Goal: Task Accomplishment & Management: Manage account settings

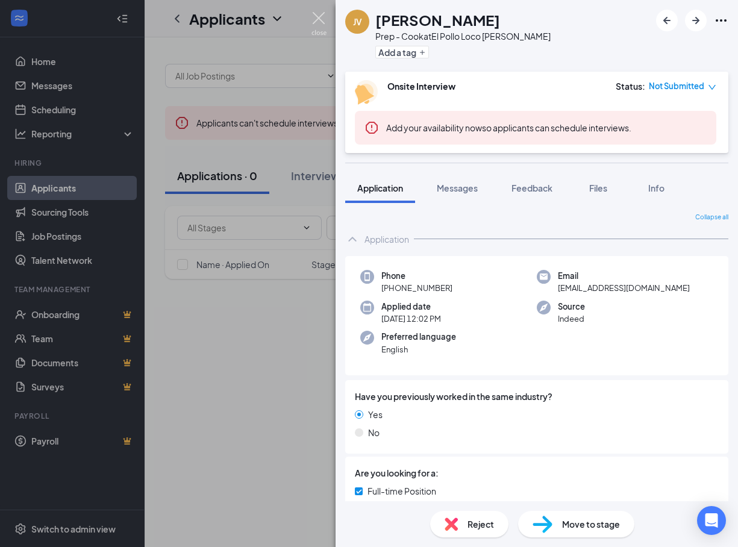
click at [321, 13] on img at bounding box center [319, 24] width 15 height 24
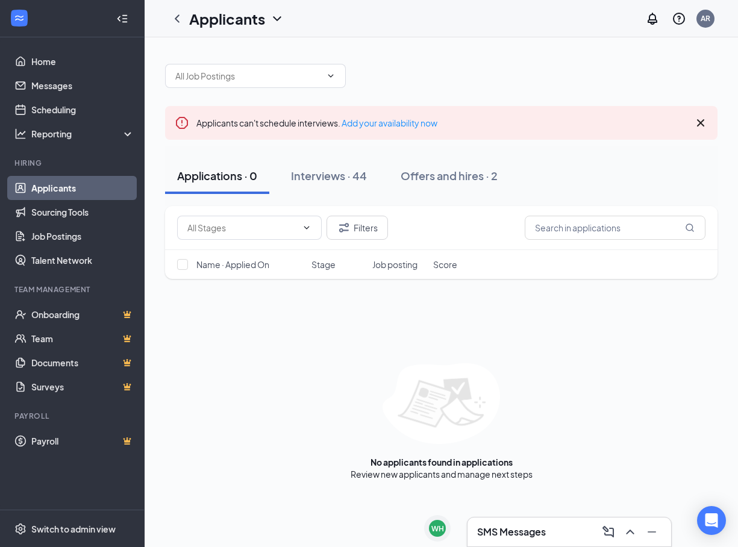
click at [77, 190] on link "Applicants" at bounding box center [82, 188] width 103 height 24
click at [330, 181] on div "Interviews · 44" at bounding box center [329, 175] width 76 height 15
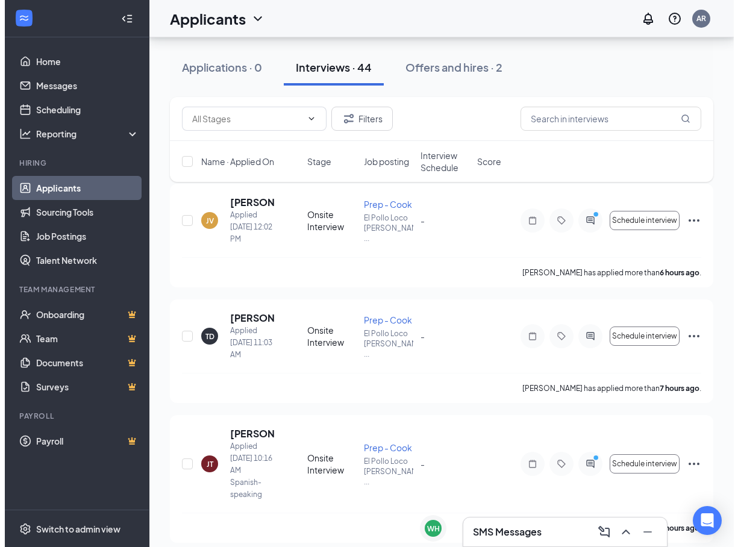
scroll to position [121, 0]
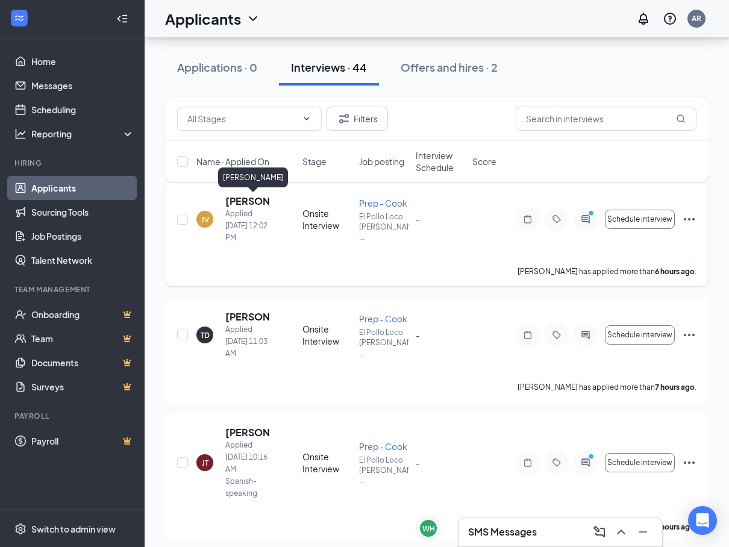
click at [250, 200] on h5 "[PERSON_NAME]" at bounding box center [247, 201] width 45 height 13
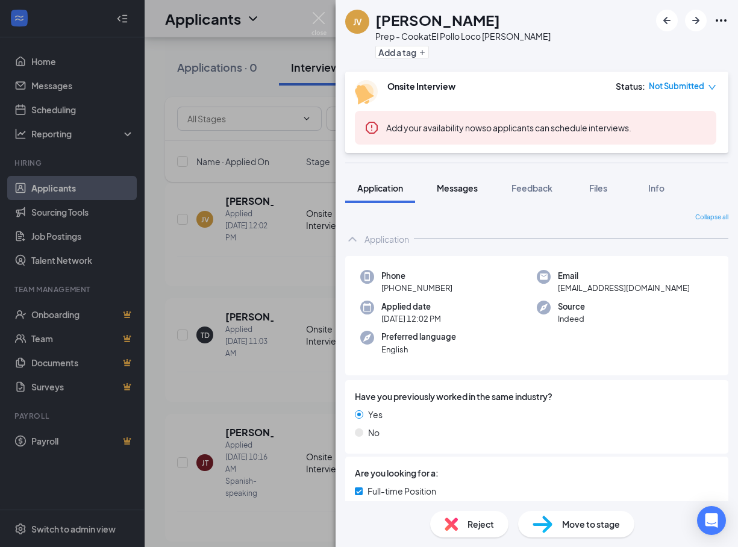
click at [463, 187] on span "Messages" at bounding box center [457, 188] width 41 height 11
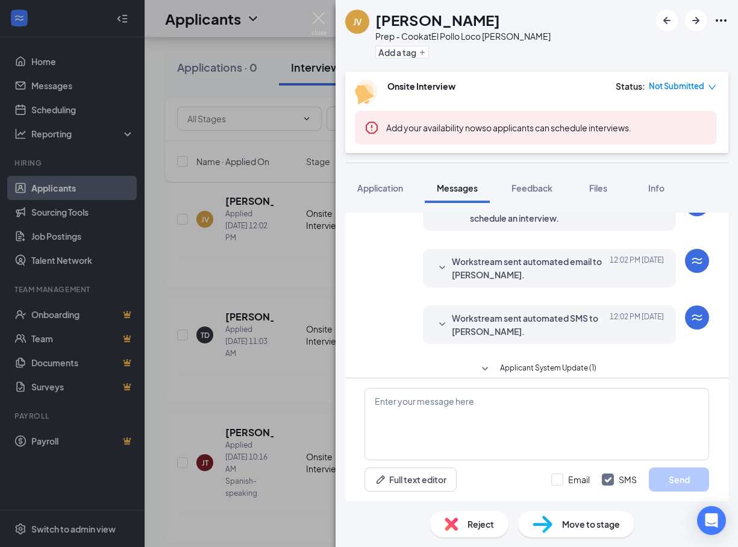
scroll to position [140, 0]
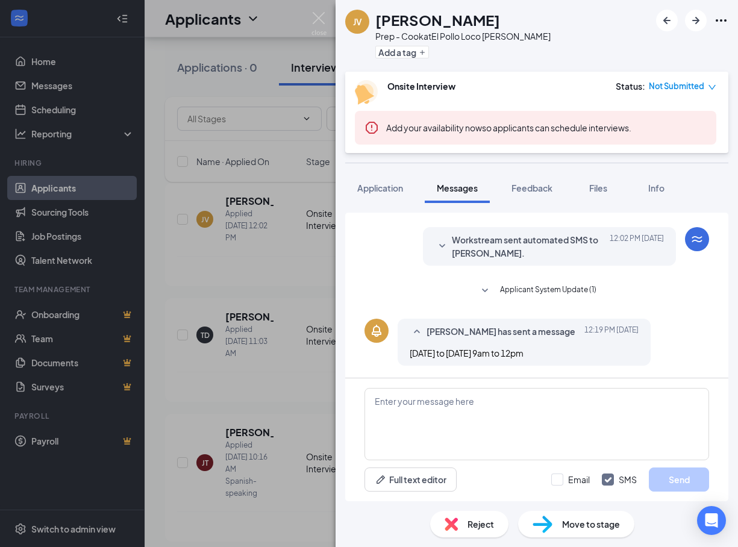
click at [269, 233] on div "JV [PERSON_NAME] Prep - Cook at El Pollo Loco [PERSON_NAME] Add a tag Onsite In…" at bounding box center [369, 273] width 738 height 547
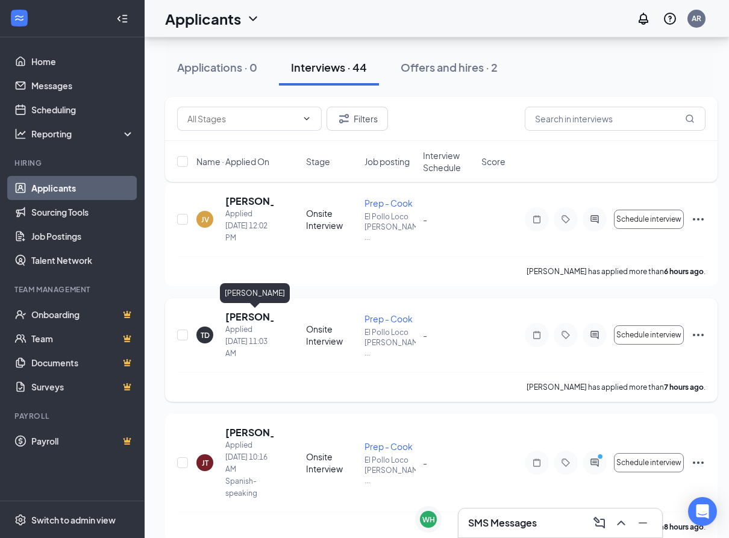
click at [255, 313] on h5 "[PERSON_NAME]" at bounding box center [249, 316] width 48 height 13
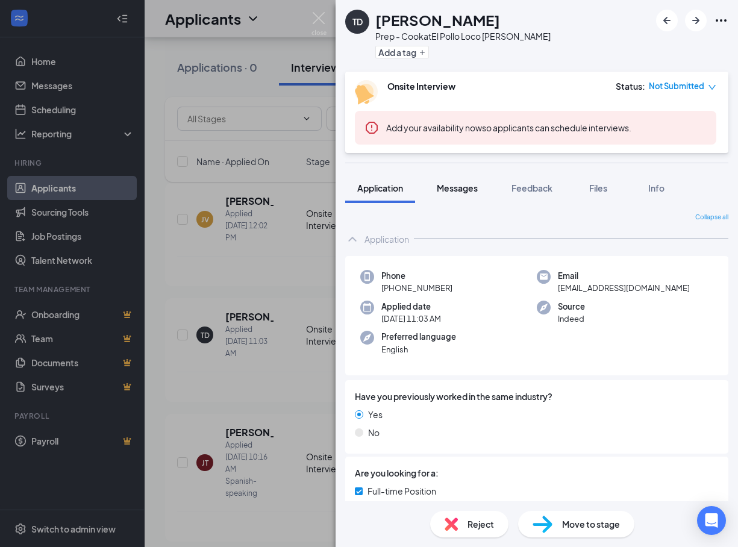
click at [470, 194] on button "Messages" at bounding box center [457, 188] width 65 height 30
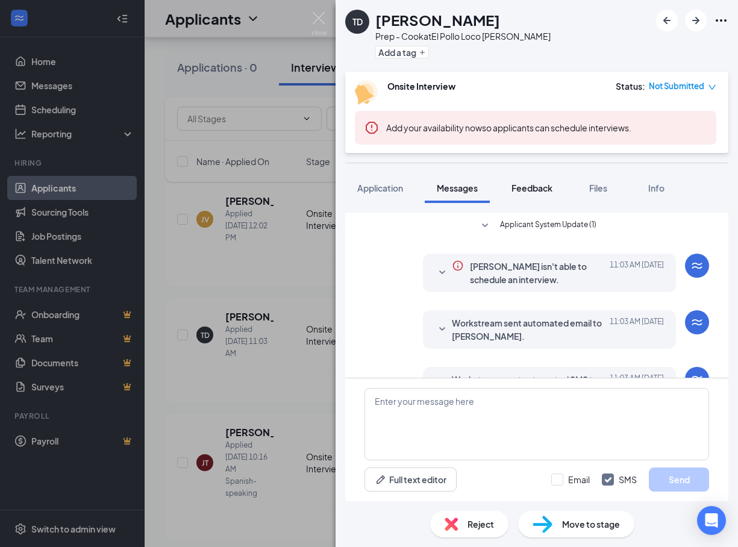
click at [533, 193] on span "Feedback" at bounding box center [532, 188] width 41 height 11
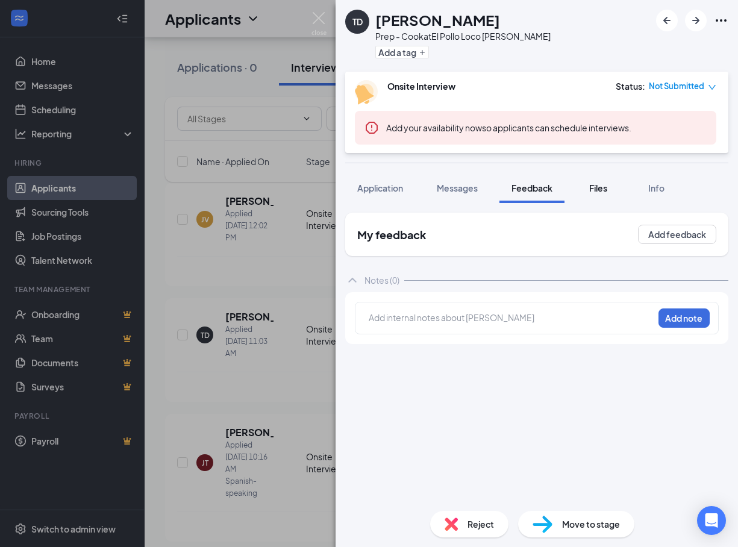
click at [610, 190] on div "Files" at bounding box center [598, 188] width 24 height 12
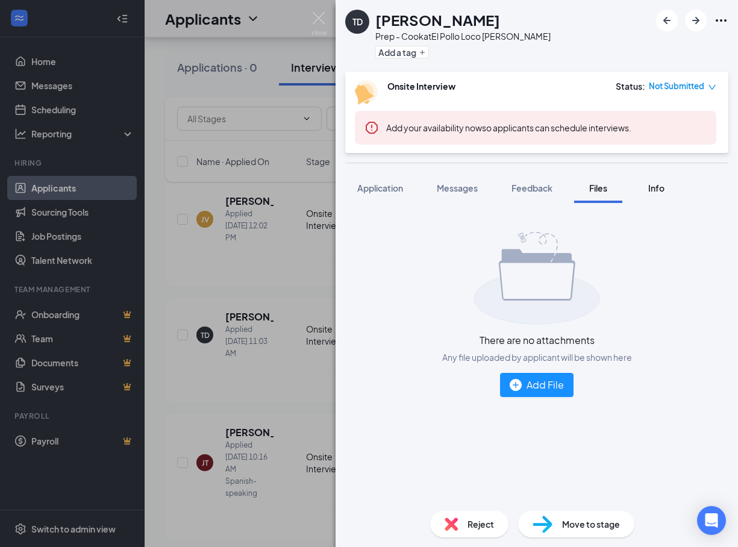
click at [664, 186] on span "Info" at bounding box center [656, 188] width 16 height 11
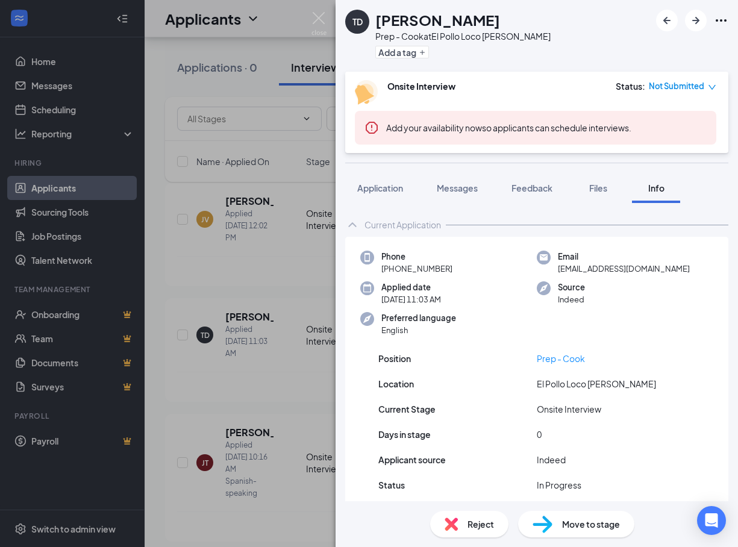
click at [260, 143] on div "TD [PERSON_NAME] Prep - Cook at El Pollo Loco [PERSON_NAME] Add a tag Onsite In…" at bounding box center [369, 273] width 738 height 547
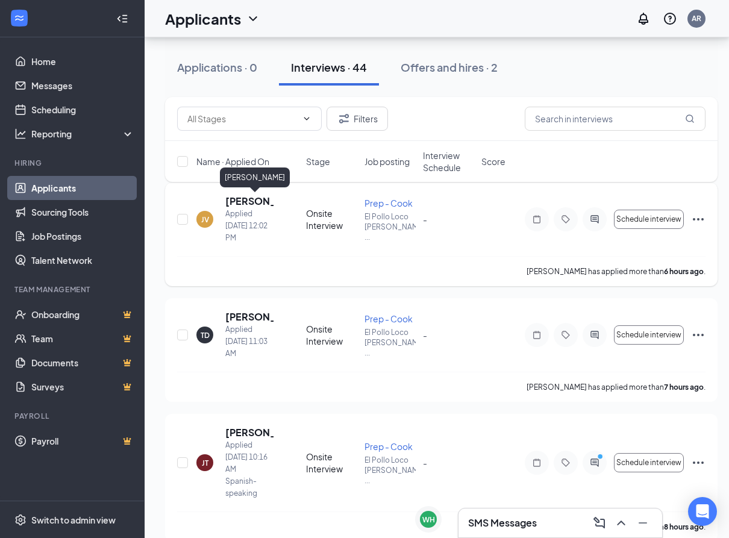
click at [233, 199] on h5 "[PERSON_NAME]" at bounding box center [249, 201] width 48 height 13
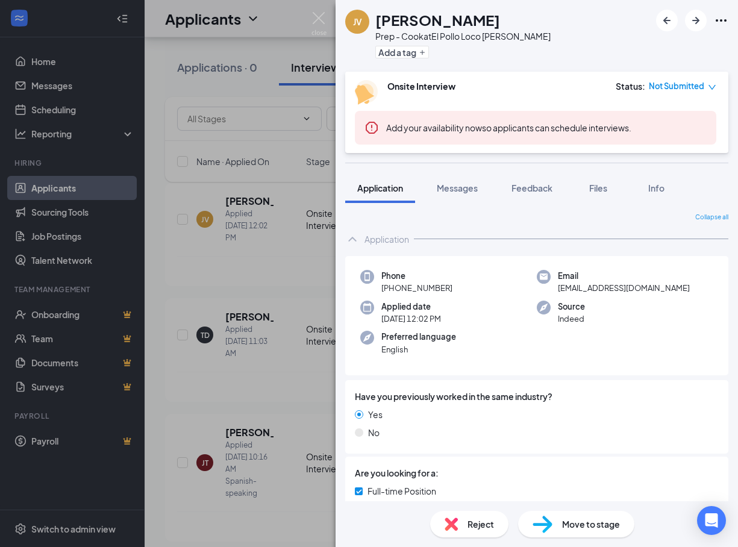
click at [283, 286] on div "JV [PERSON_NAME] Prep - Cook at El Pollo Loco [PERSON_NAME] Add a tag Onsite In…" at bounding box center [369, 273] width 738 height 547
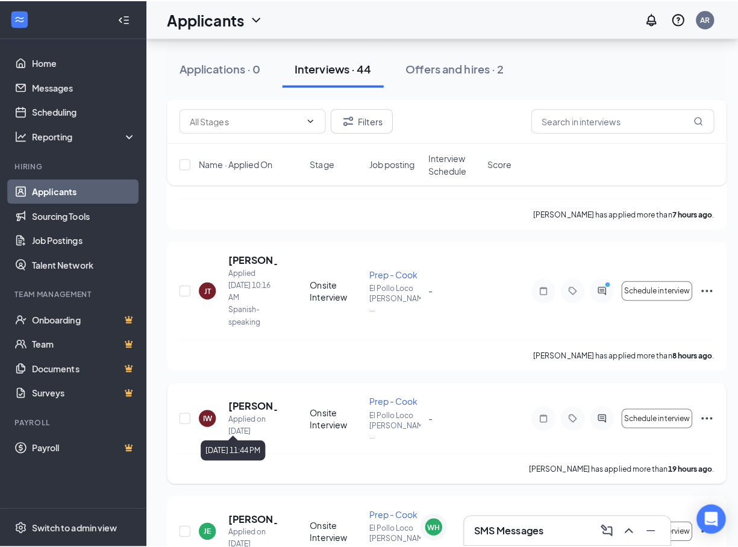
scroll to position [301, 0]
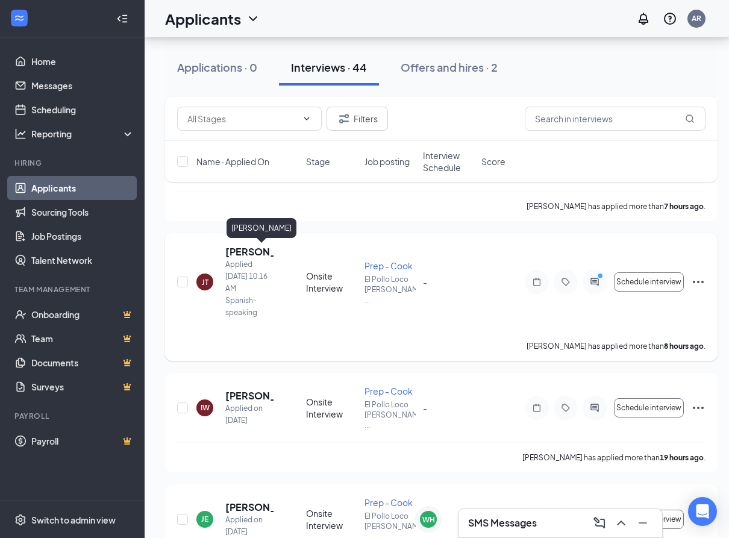
click at [243, 253] on h5 "[PERSON_NAME]" at bounding box center [249, 251] width 48 height 13
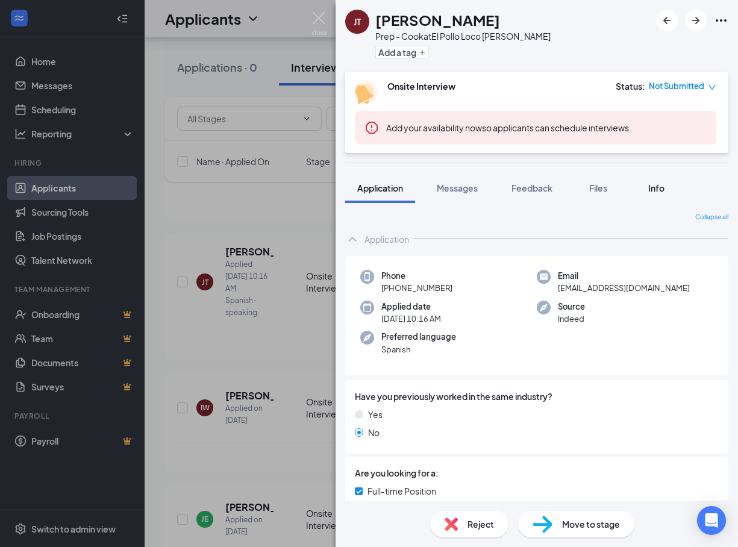
click at [665, 193] on span "Info" at bounding box center [656, 188] width 16 height 11
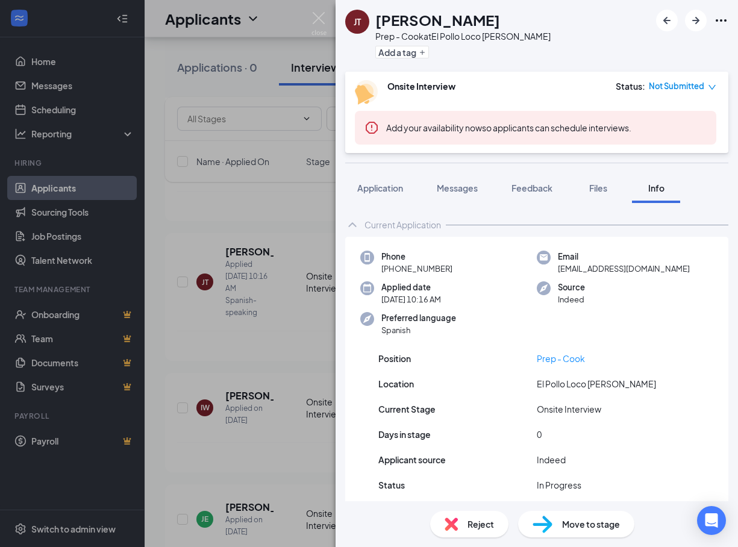
click at [321, 242] on div "[PERSON_NAME] [PERSON_NAME] Prep - Cook at El Pollo Loco [PERSON_NAME] Add a ta…" at bounding box center [369, 273] width 738 height 547
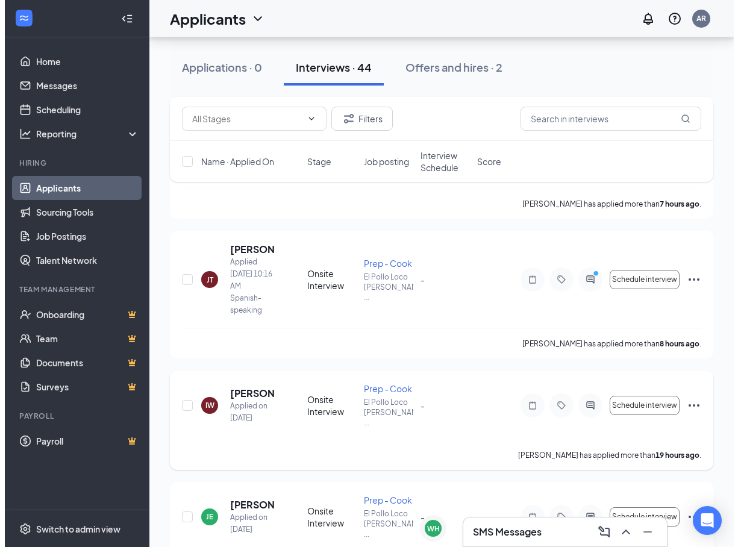
scroll to position [362, 0]
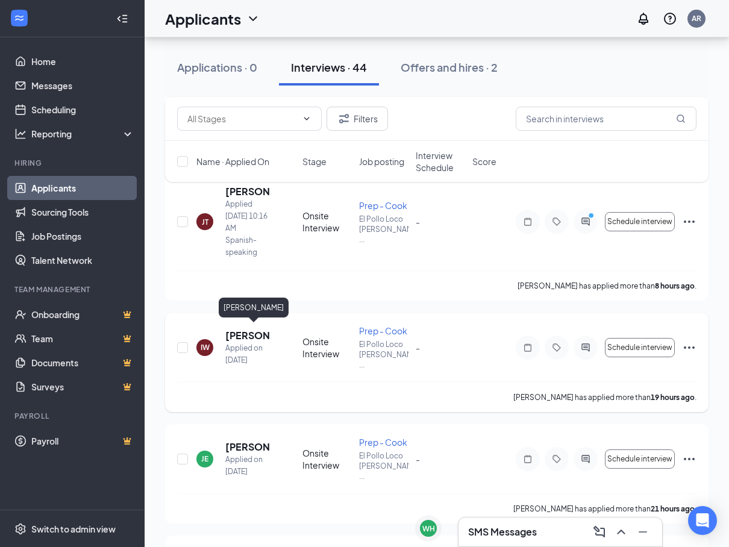
click at [241, 329] on h5 "[PERSON_NAME]" at bounding box center [247, 335] width 45 height 13
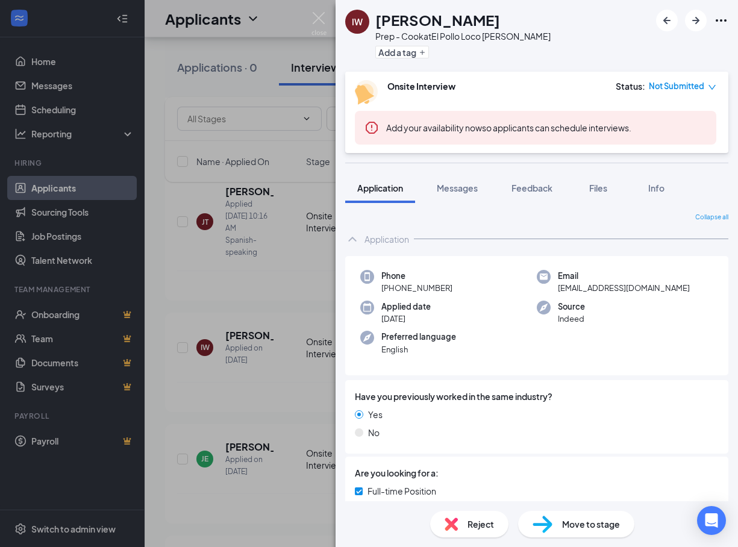
click at [266, 281] on div "IW [PERSON_NAME] Prep - Cook at El Pollo Loco [PERSON_NAME] Add a tag Onsite In…" at bounding box center [369, 273] width 738 height 547
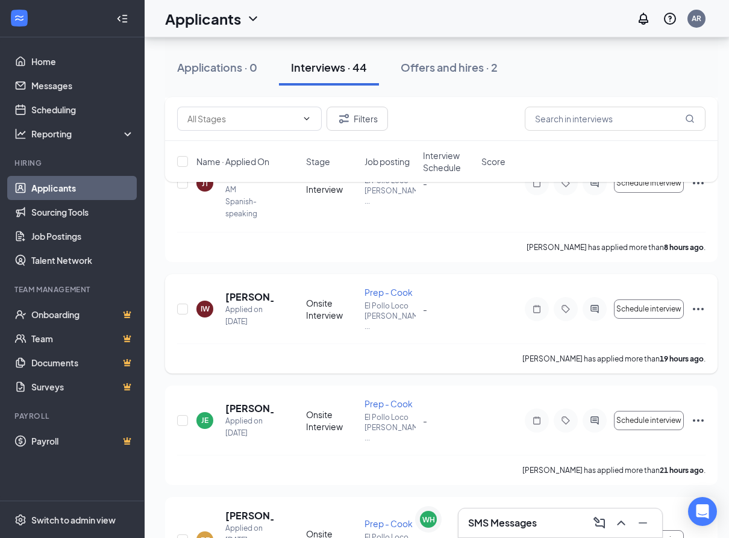
scroll to position [422, 0]
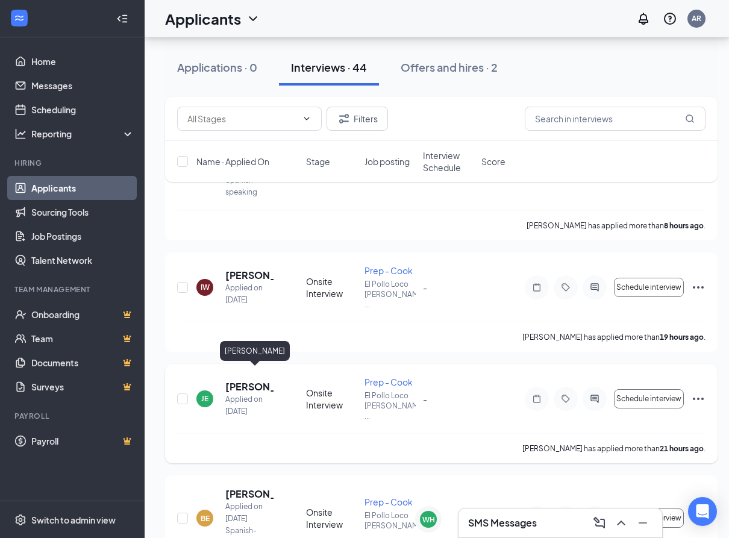
click at [239, 380] on h5 "[PERSON_NAME]" at bounding box center [249, 386] width 48 height 13
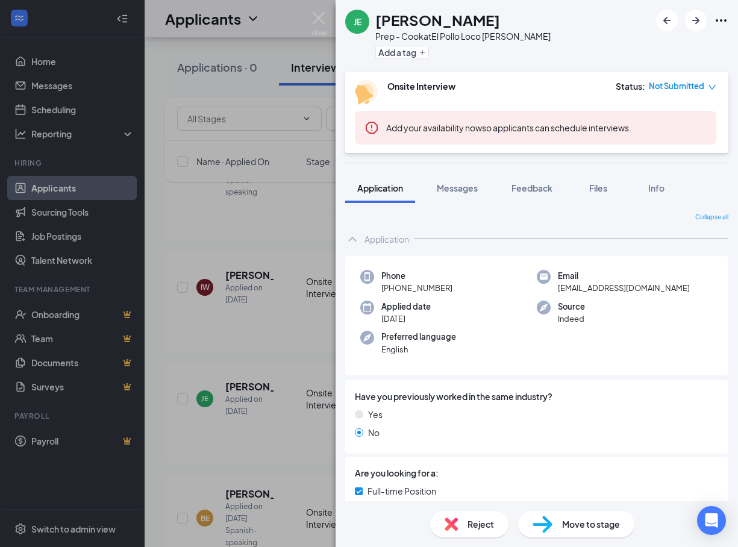
click at [263, 244] on div "JE [PERSON_NAME] Prep - Cook at El Pollo Loco [PERSON_NAME] Add a tag Onsite In…" at bounding box center [369, 273] width 738 height 547
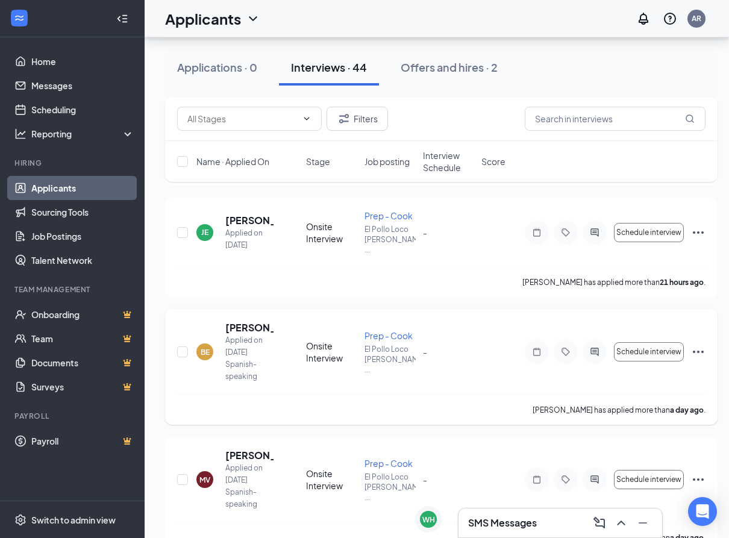
scroll to position [603, 0]
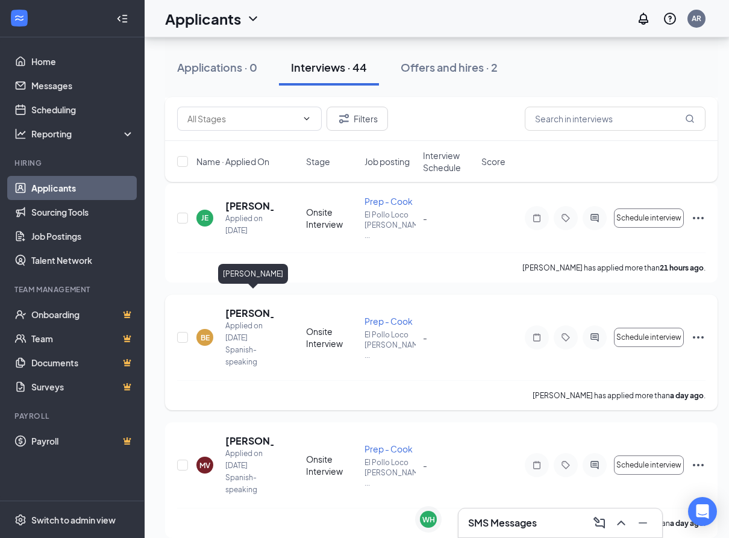
click at [258, 307] on h5 "[PERSON_NAME]" at bounding box center [249, 313] width 48 height 13
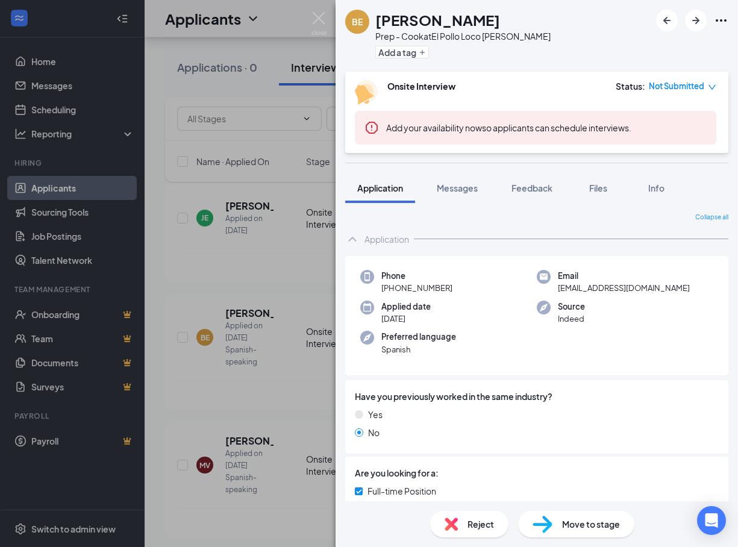
click at [263, 239] on div "BE [PERSON_NAME] Prep - Cook at El Pollo Loco [PERSON_NAME] Add a tag Onsite In…" at bounding box center [369, 273] width 738 height 547
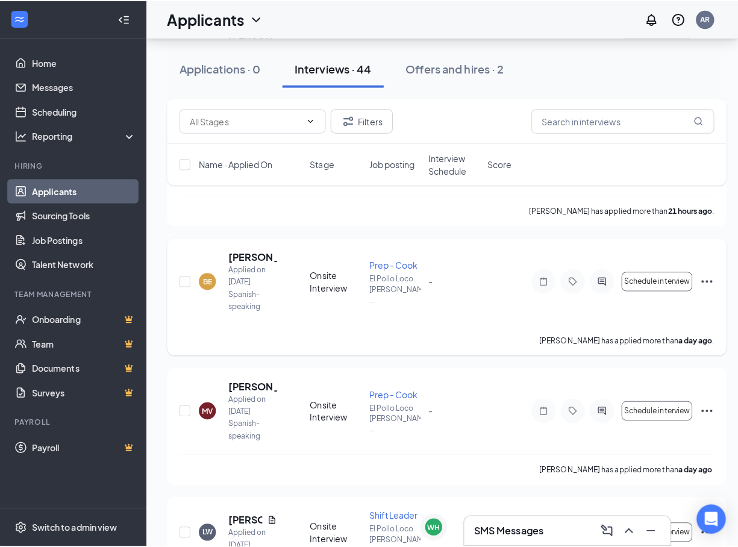
scroll to position [723, 0]
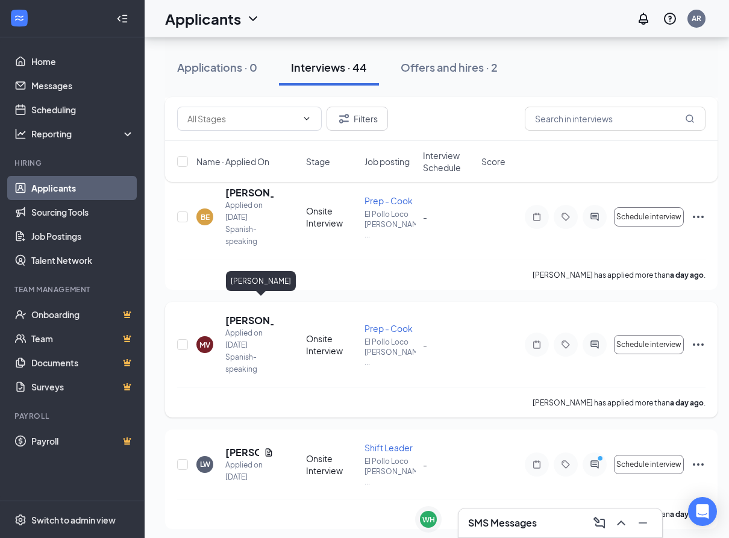
click at [249, 314] on h5 "[PERSON_NAME]" at bounding box center [249, 320] width 48 height 13
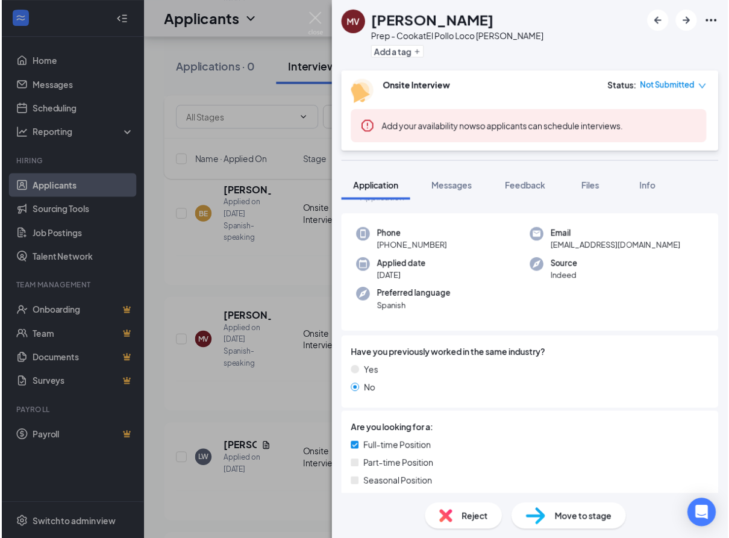
scroll to position [60, 0]
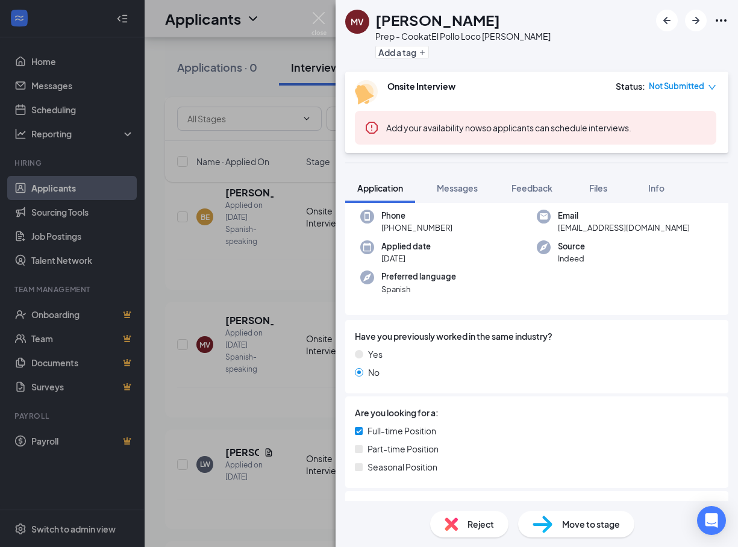
click at [269, 262] on div "MV [PERSON_NAME] Prep - Cook at El Pollo Loco [PERSON_NAME] Add a tag Onsite In…" at bounding box center [369, 273] width 738 height 547
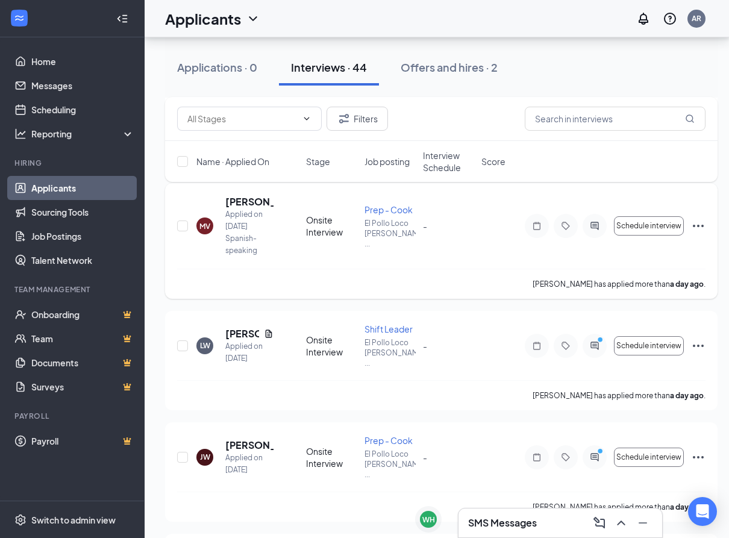
scroll to position [844, 0]
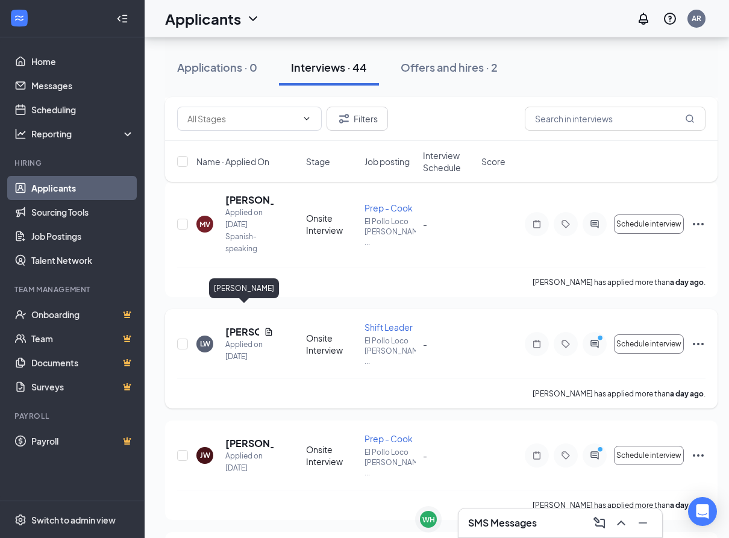
click at [237, 325] on h5 "[PERSON_NAME]" at bounding box center [242, 331] width 34 height 13
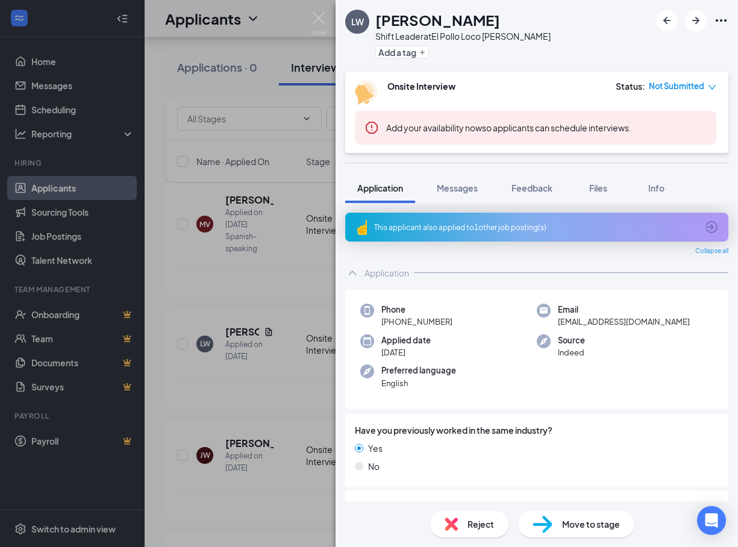
click at [303, 99] on div "[PERSON_NAME] Shift Leader at El Pollo Loco [PERSON_NAME] Add a tag Onsite Inte…" at bounding box center [369, 273] width 738 height 547
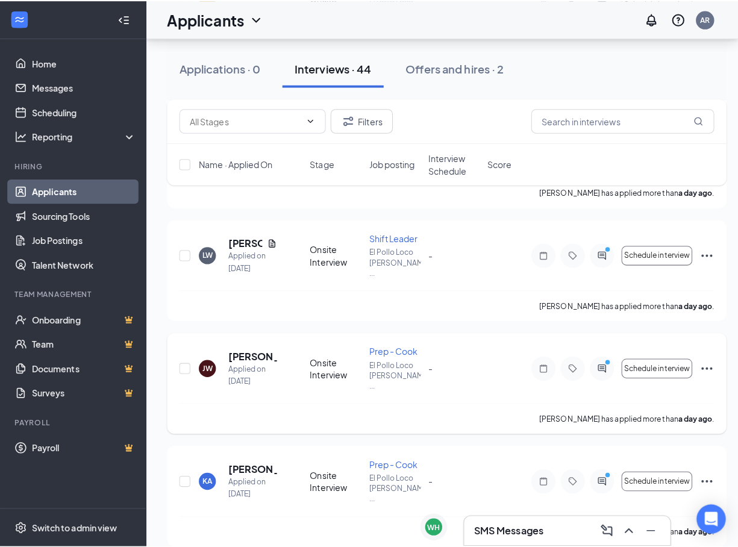
scroll to position [964, 0]
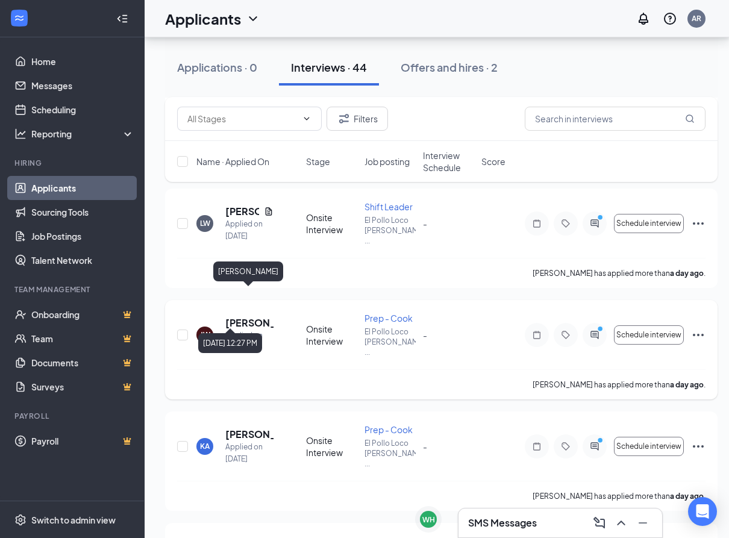
click at [250, 316] on h5 "[PERSON_NAME]" at bounding box center [249, 322] width 48 height 13
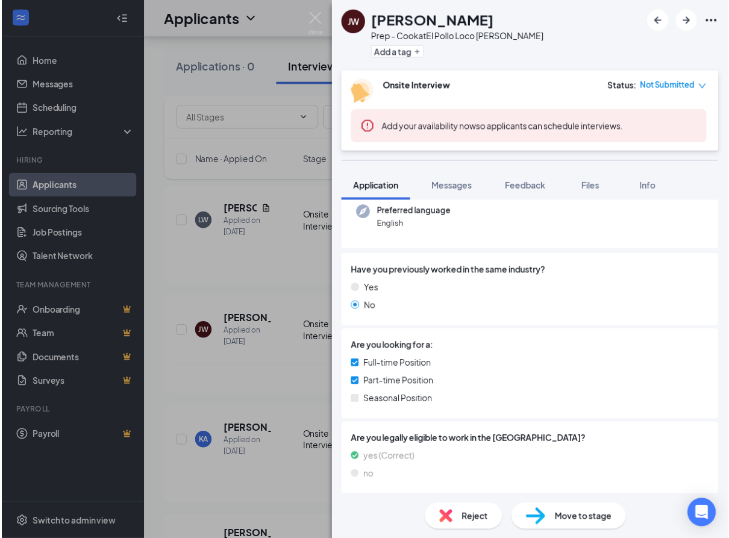
scroll to position [124, 0]
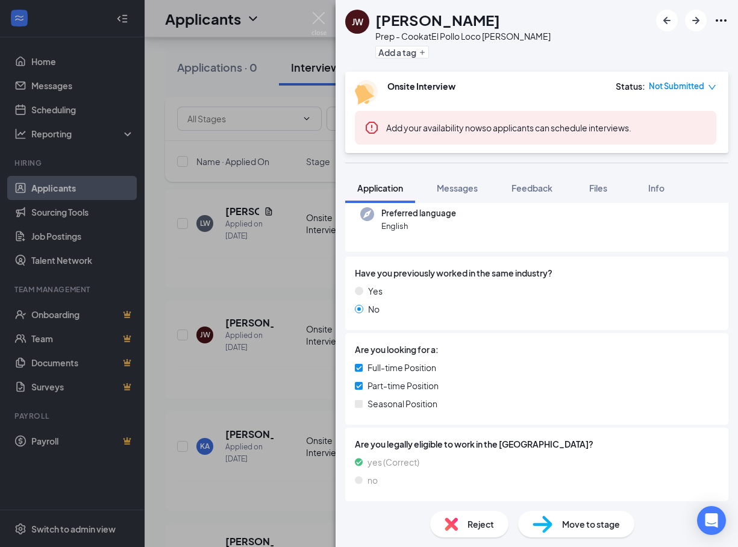
click at [318, 281] on div "[PERSON_NAME] Prep - Cook at [GEOGRAPHIC_DATA] Loco [PERSON_NAME] Add a tag Ons…" at bounding box center [369, 273] width 738 height 547
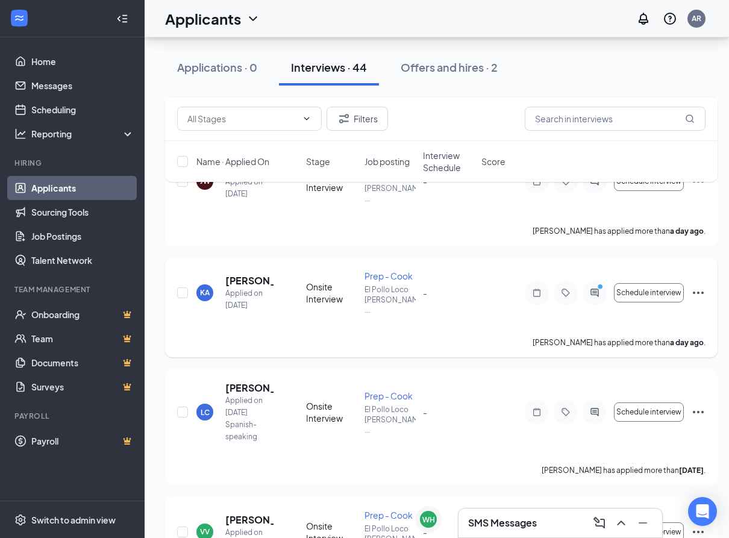
scroll to position [1145, 0]
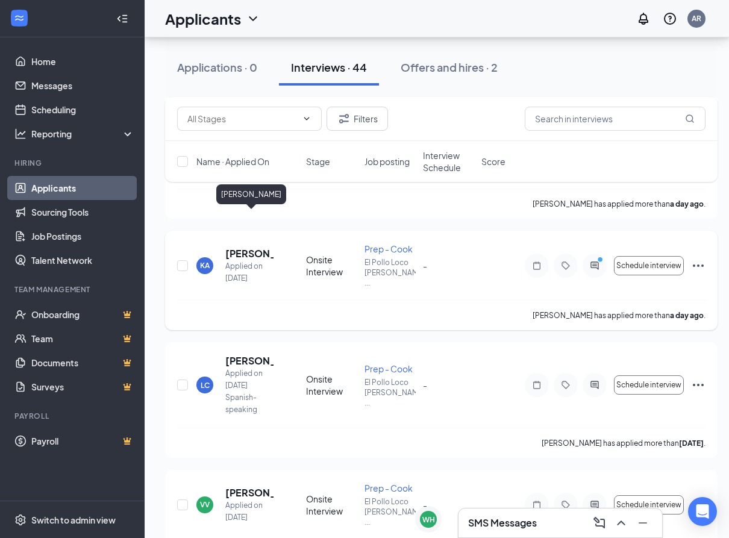
click at [258, 247] on h5 "[PERSON_NAME]" at bounding box center [249, 253] width 48 height 13
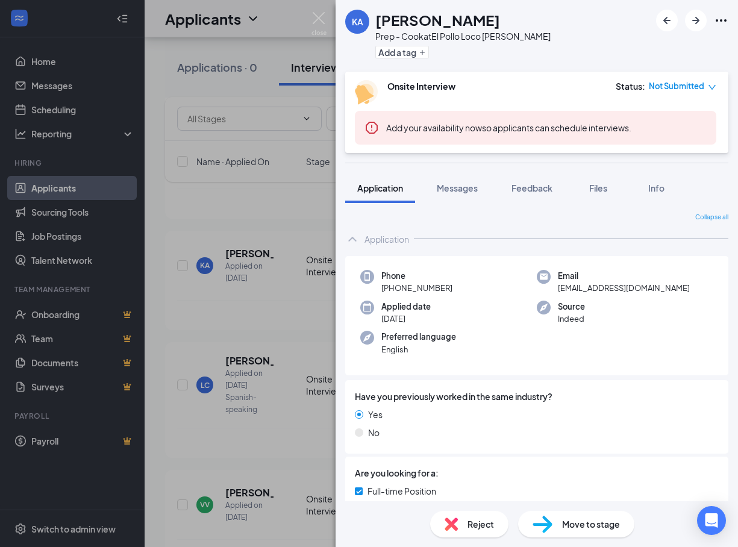
click at [282, 224] on div "KA [PERSON_NAME] Athige Prep - Cook at El Pollo Loco [PERSON_NAME] Add a tag On…" at bounding box center [369, 273] width 738 height 547
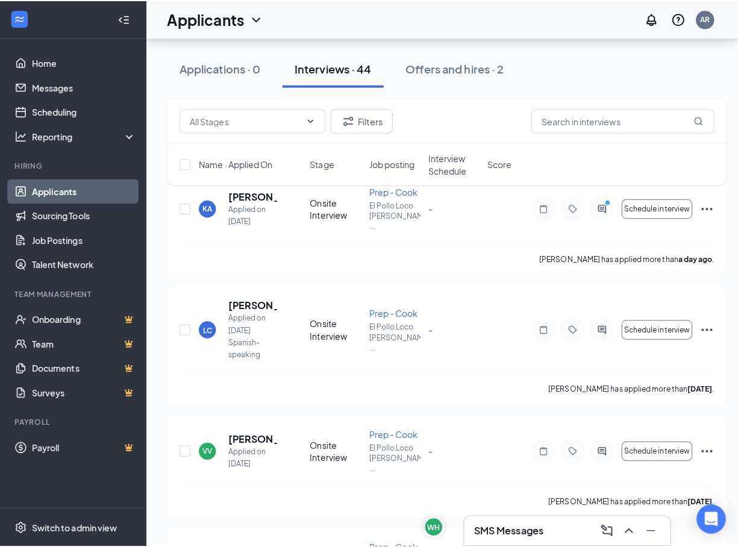
scroll to position [1266, 0]
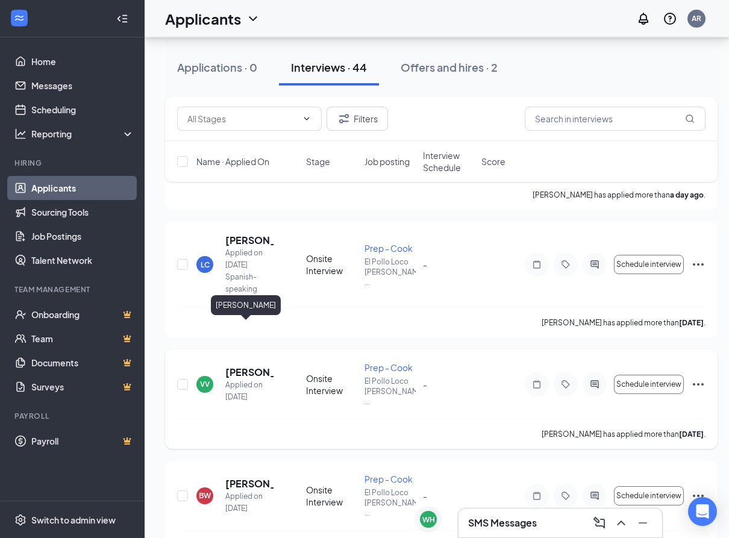
click at [257, 366] on h5 "[PERSON_NAME]" at bounding box center [249, 372] width 48 height 13
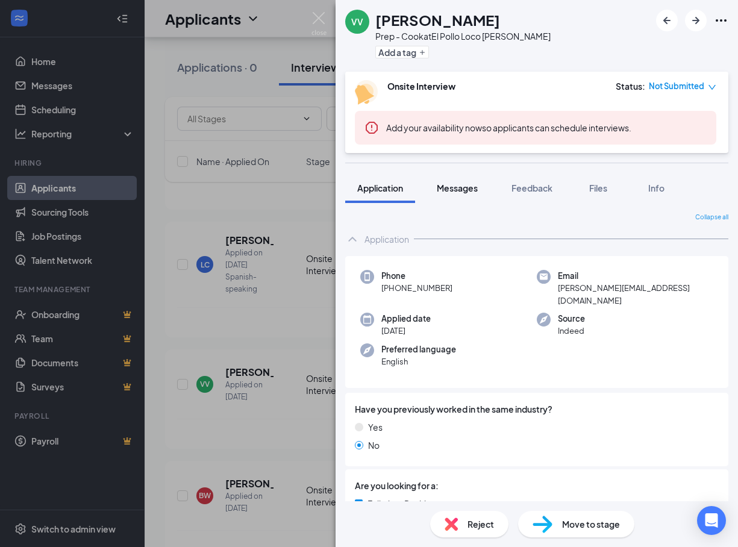
click at [460, 186] on span "Messages" at bounding box center [457, 188] width 41 height 11
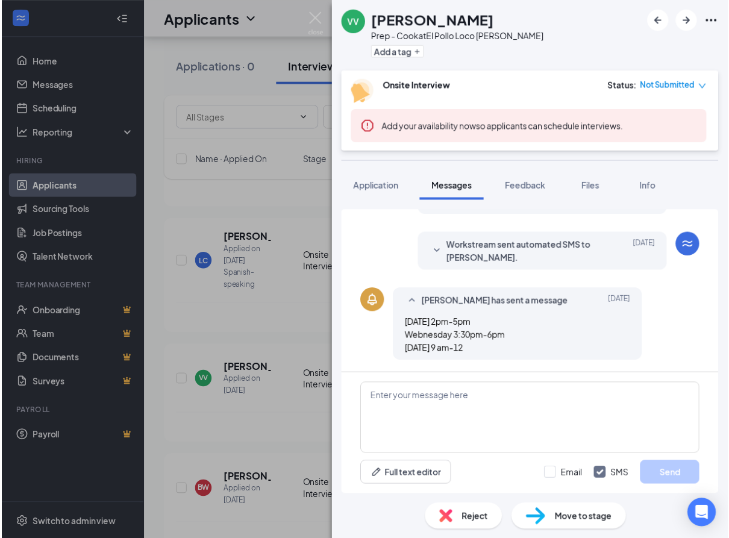
scroll to position [178, 0]
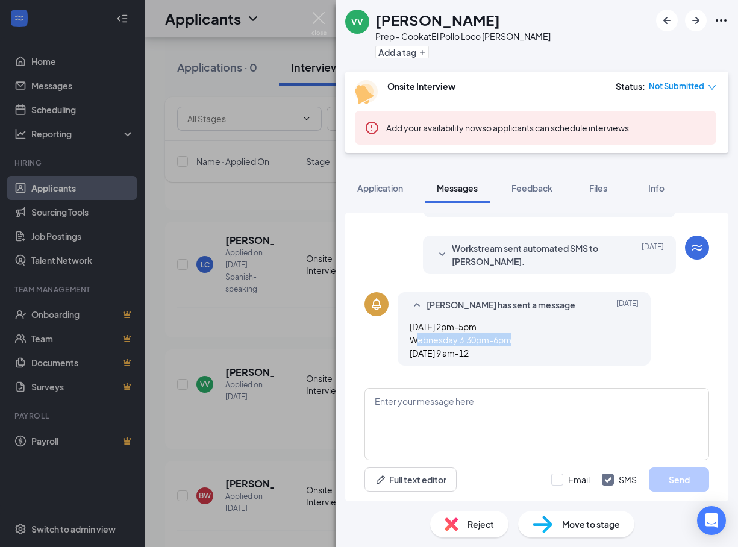
drag, startPoint x: 418, startPoint y: 339, endPoint x: 517, endPoint y: 344, distance: 99.6
click at [517, 344] on div "[DATE] 2pm-5pm Webnesday 3:30pm-6pm [DATE] 9 am-12" at bounding box center [524, 340] width 229 height 40
drag, startPoint x: 517, startPoint y: 344, endPoint x: 532, endPoint y: 337, distance: 15.9
click at [532, 337] on div "[DATE] 2pm-5pm Webnesday 3:30pm-6pm [DATE] 9 am-12" at bounding box center [524, 340] width 229 height 40
click at [301, 280] on div "VV [PERSON_NAME] Prep - Cook at El Pollo Loco [PERSON_NAME] Add a tag Onsite In…" at bounding box center [369, 273] width 738 height 547
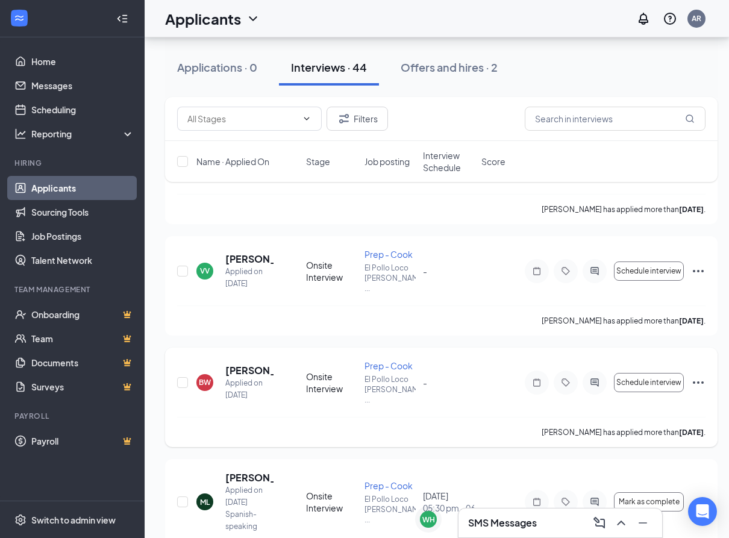
scroll to position [1386, 0]
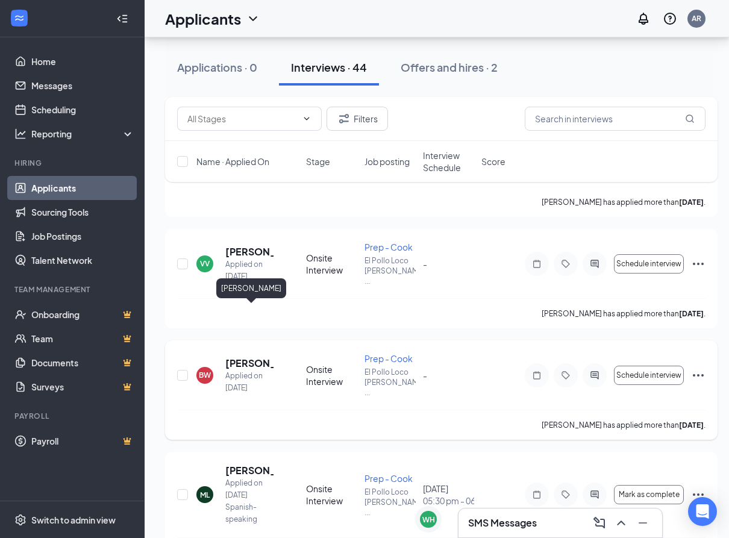
click at [247, 357] on h5 "[PERSON_NAME]" at bounding box center [249, 363] width 48 height 13
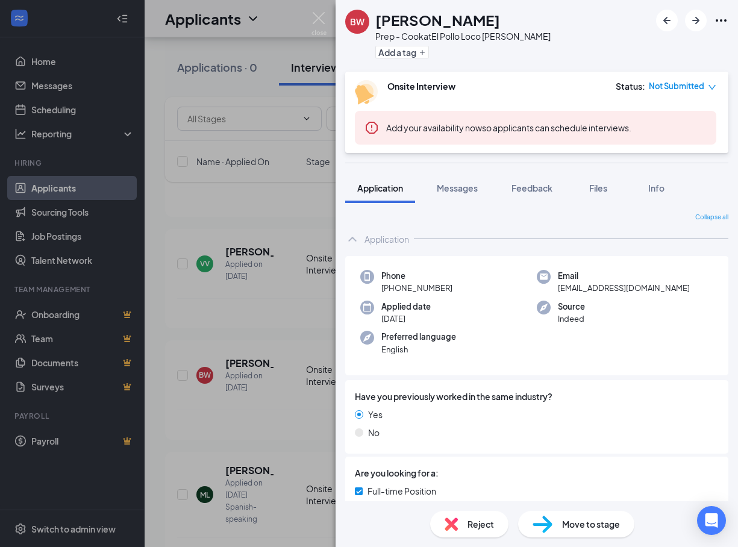
click at [340, 238] on div "Collapse all Application Phone [PHONE_NUMBER] Email [EMAIL_ADDRESS][DOMAIN_NAME…" at bounding box center [537, 352] width 403 height 298
click at [249, 227] on div "BW [PERSON_NAME] Prep - Cook at El Pollo Loco [PERSON_NAME] Add a tag Onsite In…" at bounding box center [369, 273] width 738 height 547
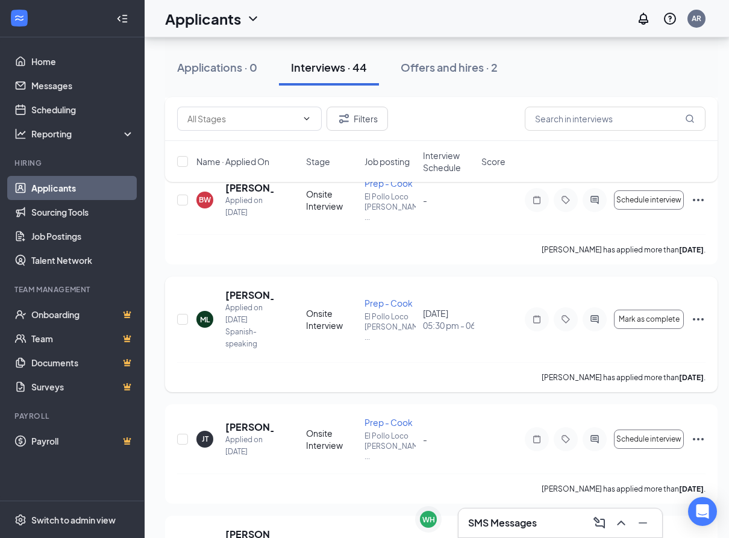
scroll to position [1567, 0]
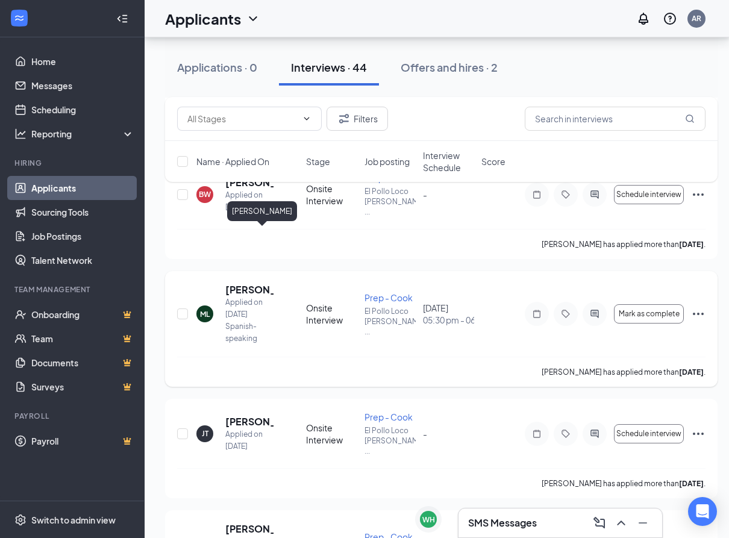
click at [248, 283] on h5 "[PERSON_NAME]" at bounding box center [249, 289] width 48 height 13
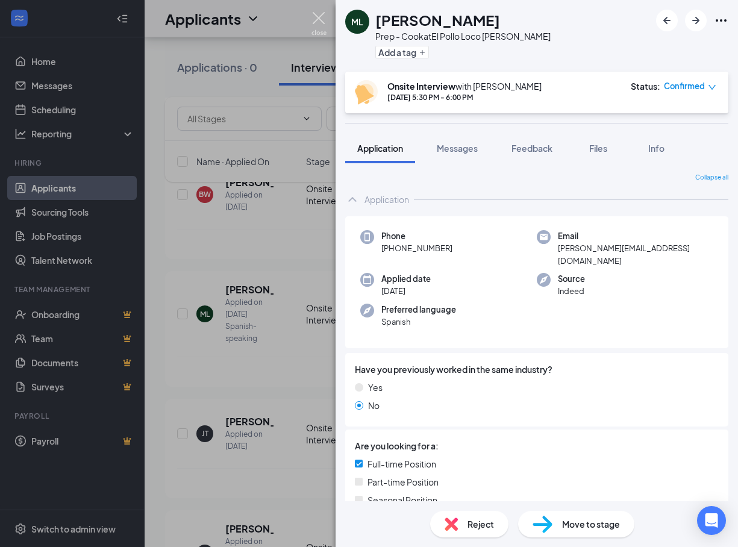
click at [320, 13] on img at bounding box center [319, 24] width 15 height 24
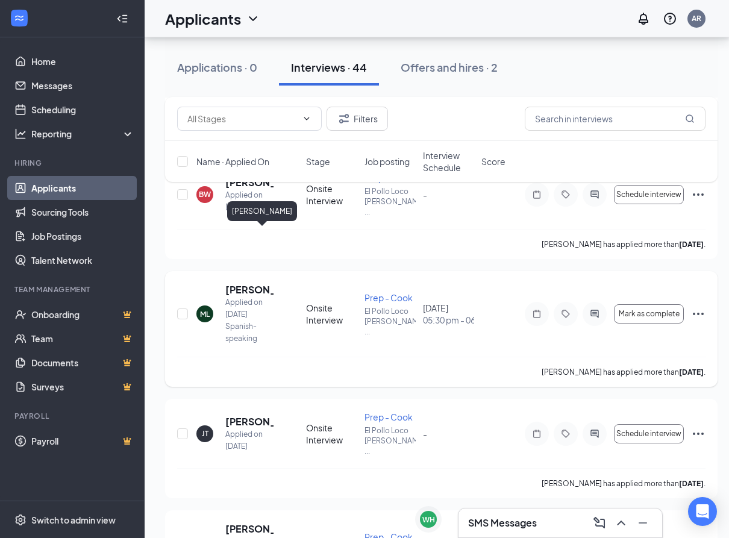
click at [234, 283] on h5 "[PERSON_NAME]" at bounding box center [249, 289] width 48 height 13
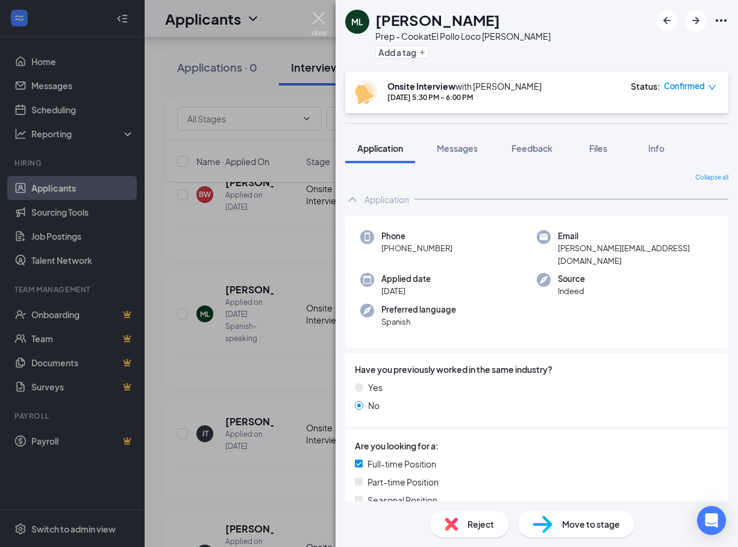
click at [324, 22] on img at bounding box center [319, 24] width 15 height 24
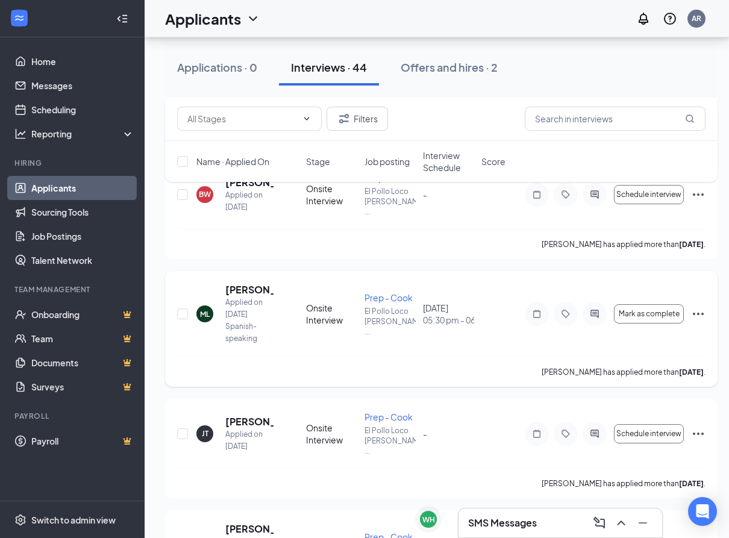
scroll to position [1627, 0]
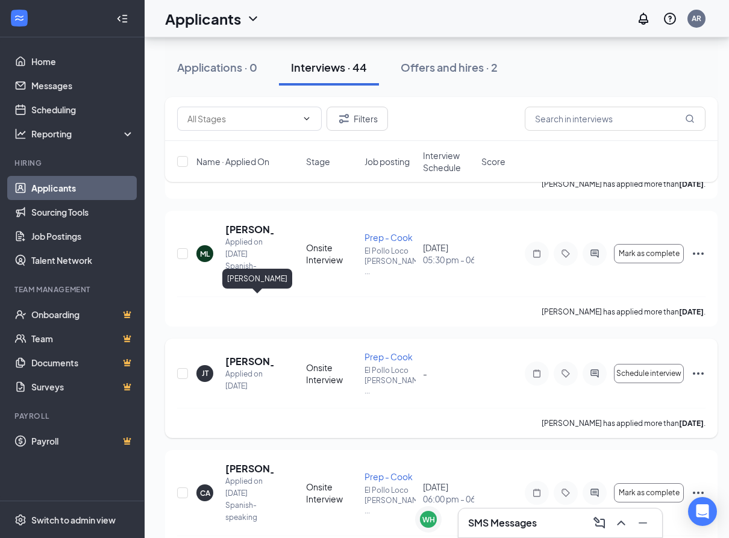
click at [250, 355] on h5 "[PERSON_NAME]" at bounding box center [249, 361] width 48 height 13
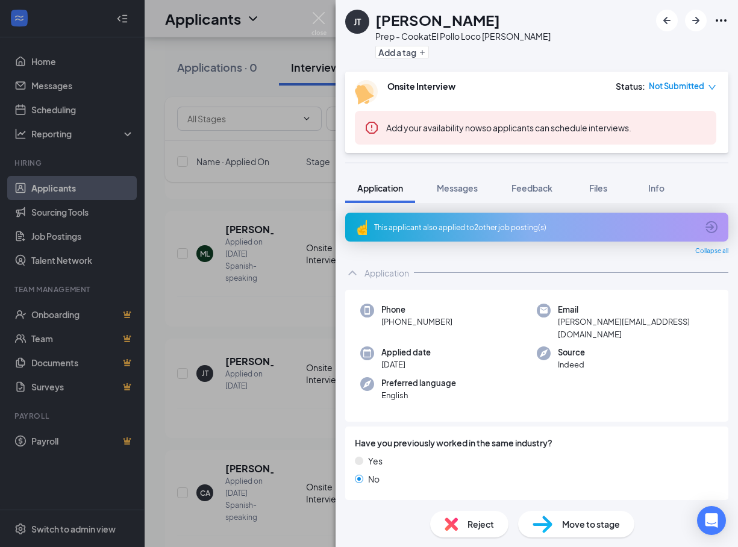
click at [231, 254] on div "[PERSON_NAME] Prep - Cook at El Pollo Loco [PERSON_NAME] Add a tag Onsite Inter…" at bounding box center [369, 273] width 738 height 547
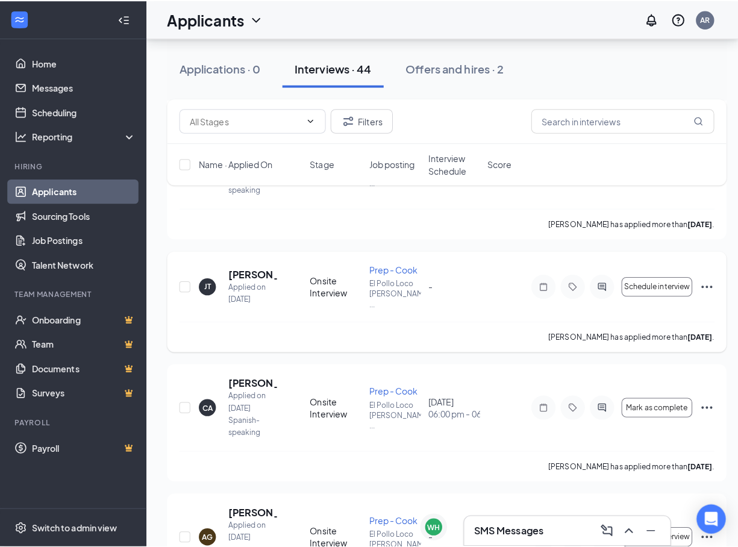
scroll to position [1748, 0]
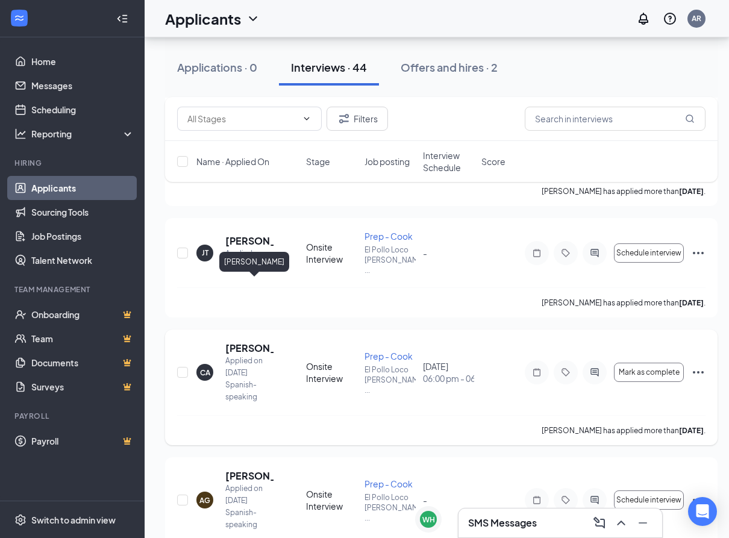
click at [251, 342] on h5 "[PERSON_NAME]" at bounding box center [249, 348] width 48 height 13
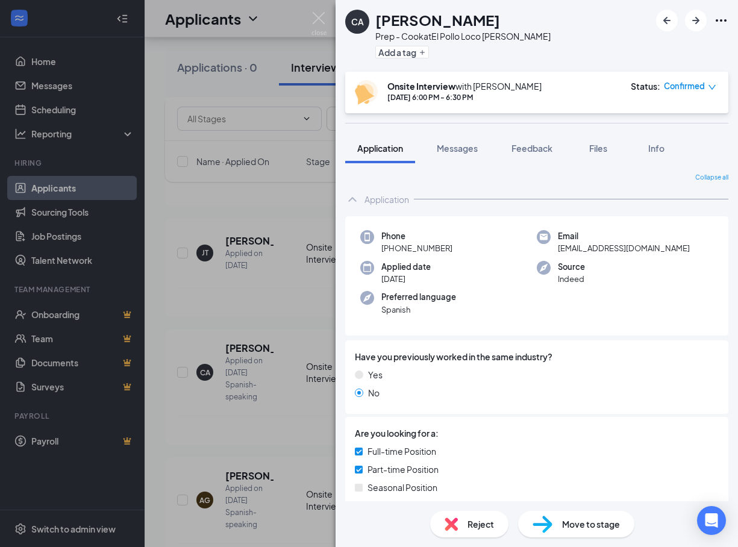
click at [711, 86] on icon "down" at bounding box center [712, 87] width 8 height 8
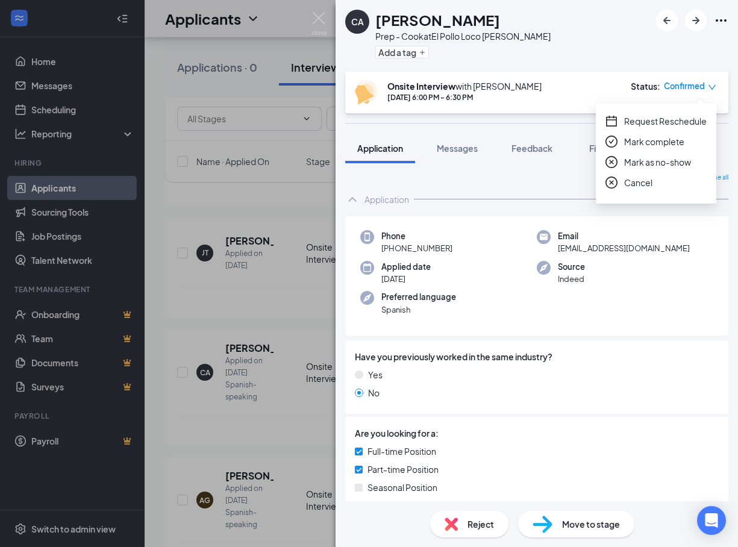
click at [711, 86] on icon "down" at bounding box center [712, 87] width 8 height 8
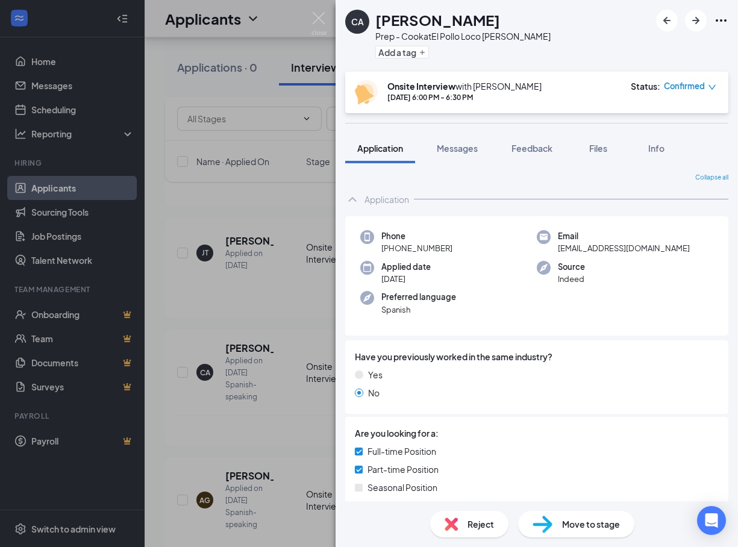
click at [275, 238] on div "CA [PERSON_NAME] Prep - Cook at El Pollo Loco [PERSON_NAME] Add a tag Onsite In…" at bounding box center [369, 273] width 738 height 547
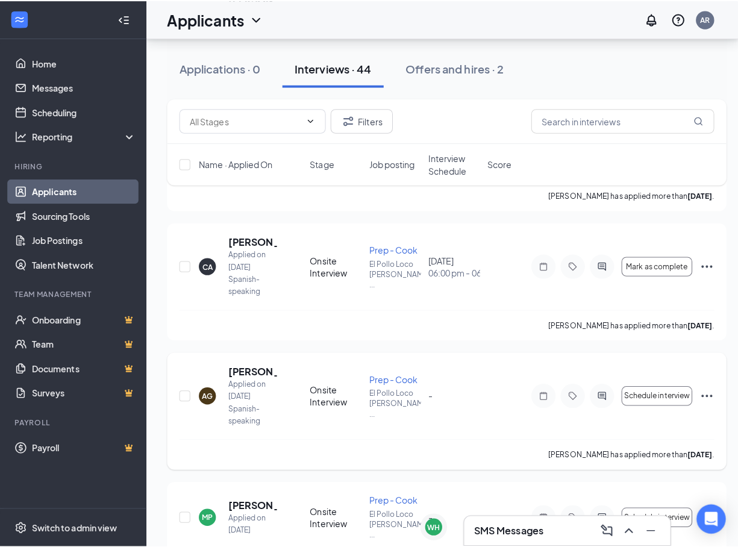
scroll to position [1868, 0]
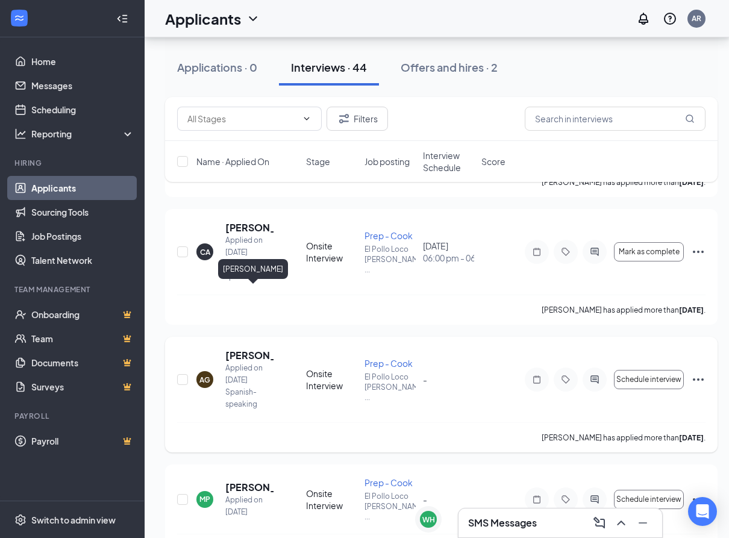
click at [249, 349] on h5 "[PERSON_NAME]" at bounding box center [249, 355] width 48 height 13
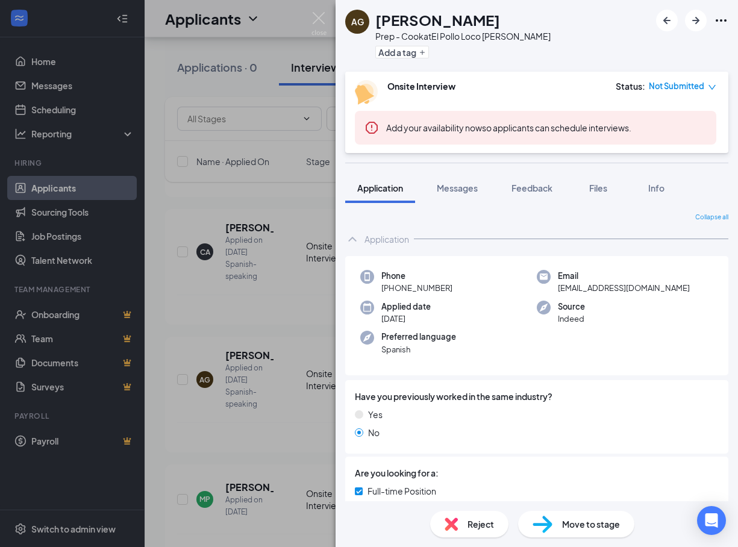
click at [302, 255] on div "AG [PERSON_NAME] Prep - Cook at [GEOGRAPHIC_DATA] Loco [PERSON_NAME] Add a tag …" at bounding box center [369, 273] width 738 height 547
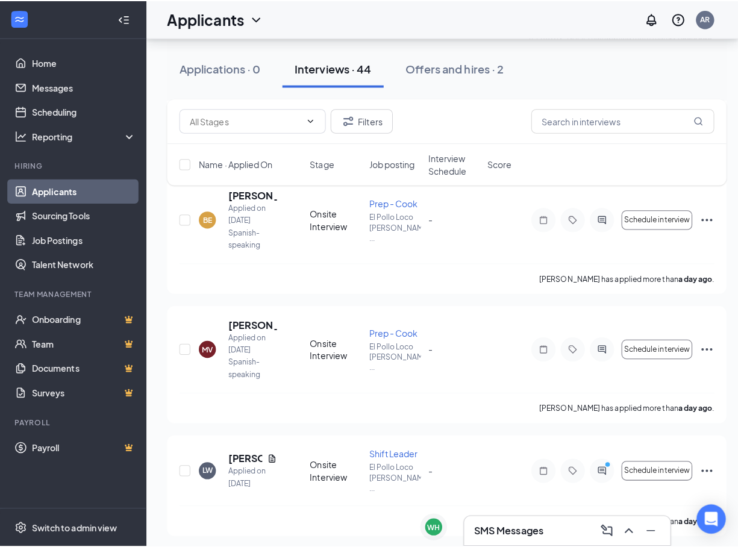
scroll to position [723, 0]
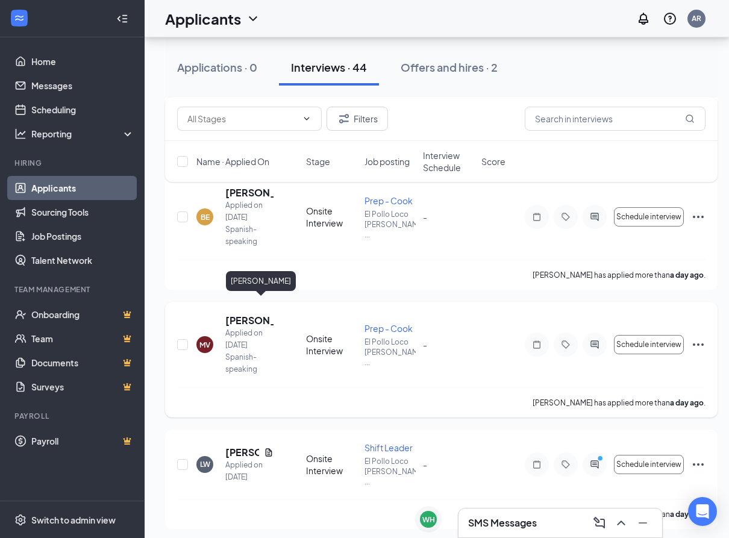
click at [251, 314] on h5 "[PERSON_NAME]" at bounding box center [249, 320] width 48 height 13
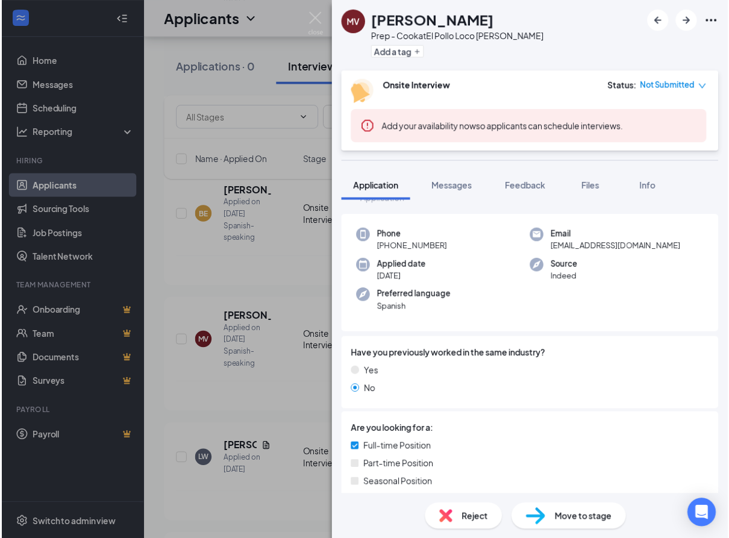
scroll to position [60, 0]
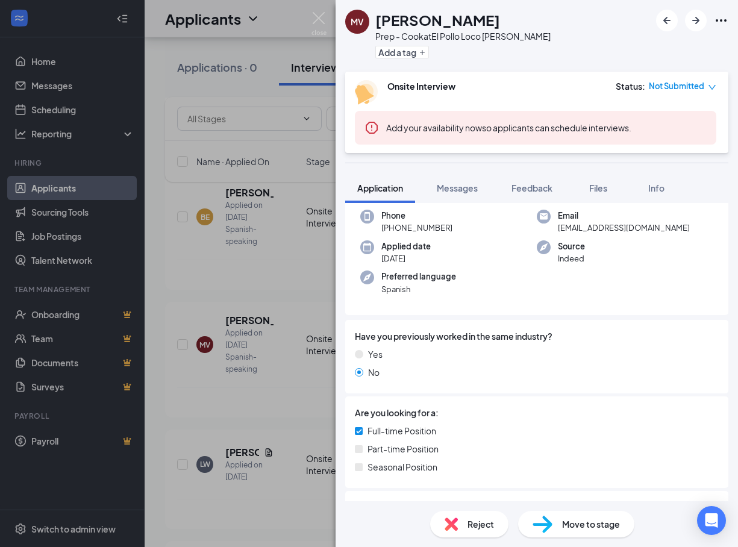
click at [300, 281] on div "MV [PERSON_NAME] Prep - Cook at El Pollo Loco [PERSON_NAME] Add a tag Onsite In…" at bounding box center [369, 273] width 738 height 547
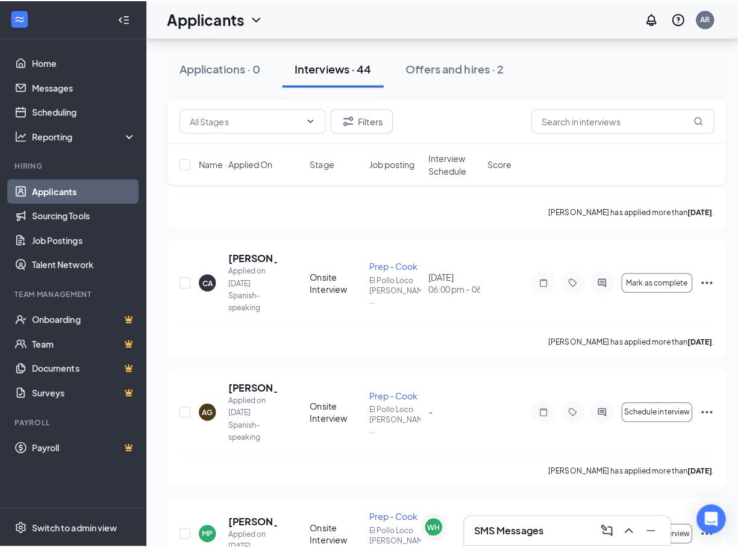
scroll to position [1928, 0]
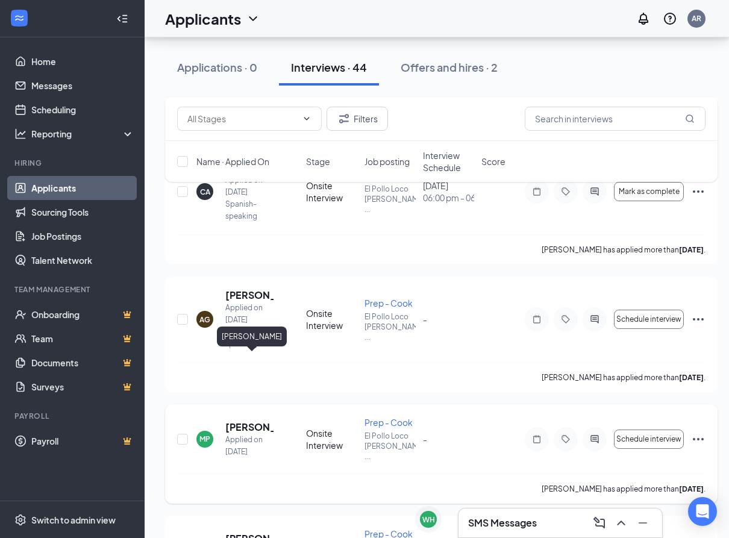
click at [257, 421] on h5 "[PERSON_NAME]" at bounding box center [249, 427] width 48 height 13
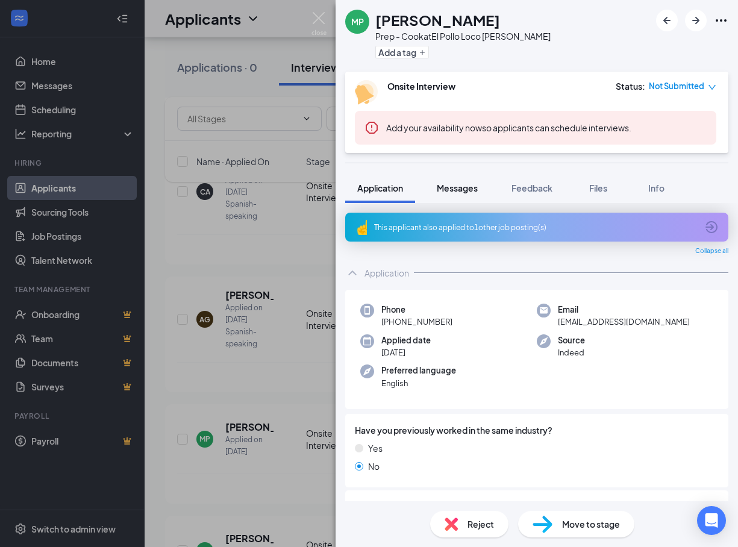
click at [465, 190] on span "Messages" at bounding box center [457, 188] width 41 height 11
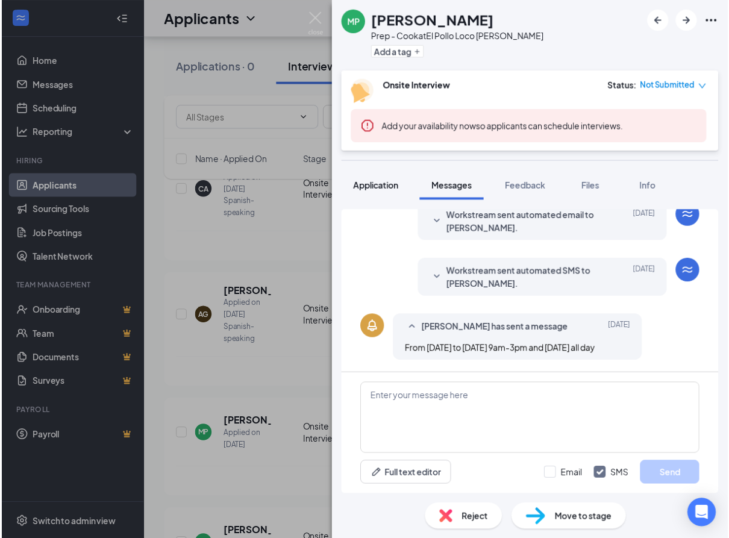
scroll to position [153, 0]
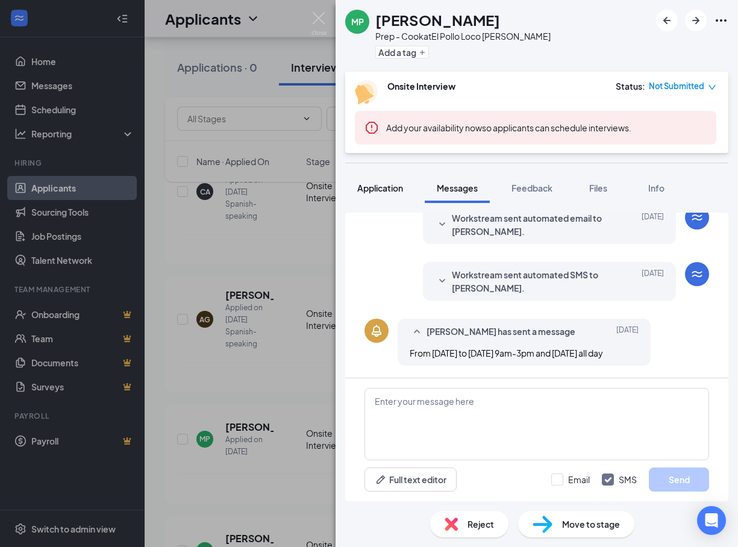
click at [389, 187] on span "Application" at bounding box center [380, 188] width 46 height 11
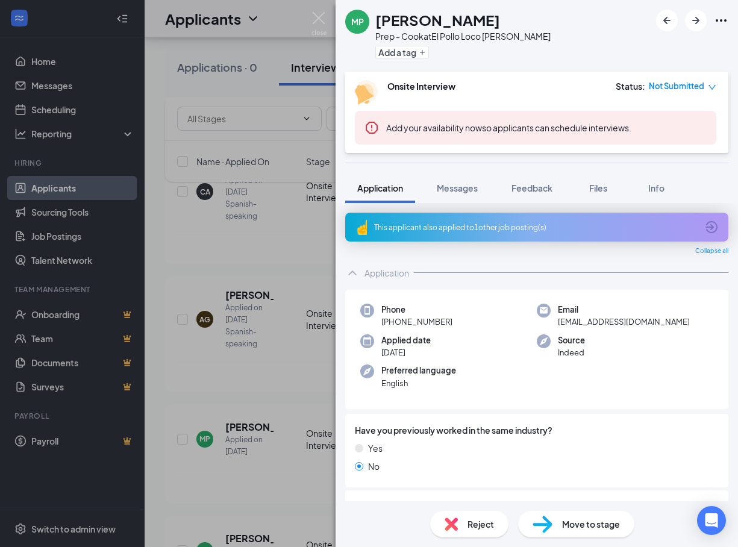
click at [287, 220] on div "MP [PERSON_NAME] Prep - Cook at El Pollo Loco [PERSON_NAME] Add a tag Onsite In…" at bounding box center [369, 273] width 738 height 547
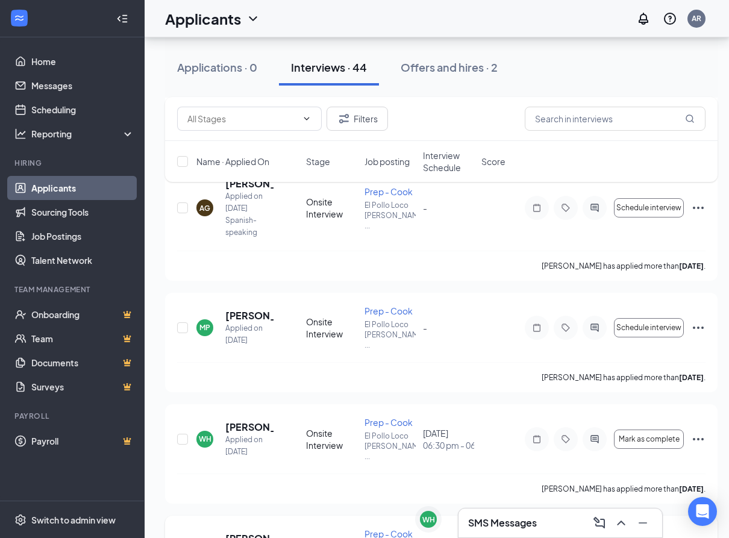
scroll to position [2045, 0]
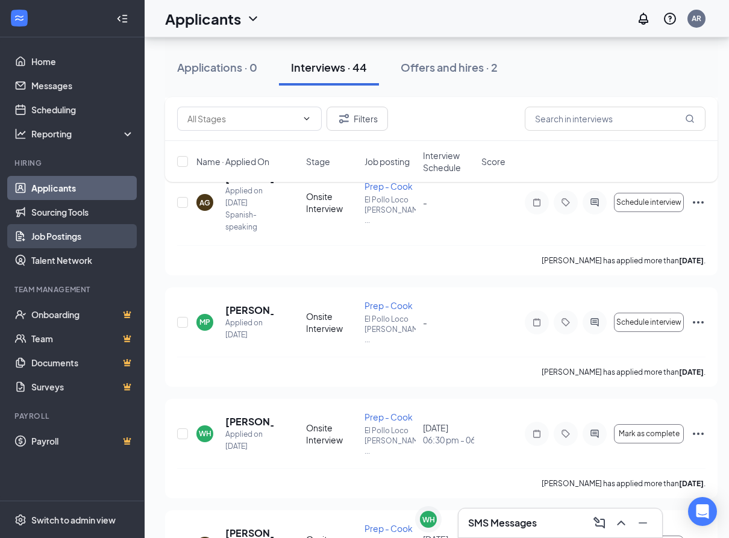
click at [67, 225] on link "Job Postings" at bounding box center [82, 236] width 103 height 24
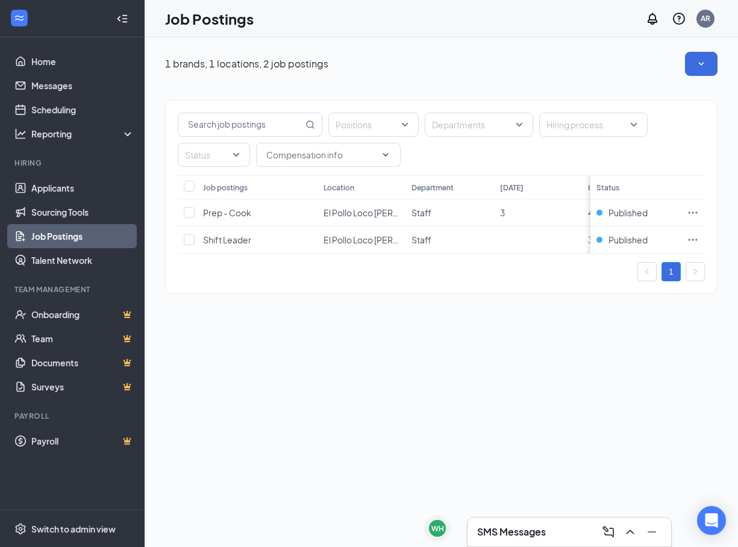
click at [484, 315] on div "1 brands, 1 locations, 2 job postings Positions Departments Hiring process Stat…" at bounding box center [442, 178] width 594 height 283
click at [236, 154] on div "Status" at bounding box center [214, 155] width 72 height 24
click at [193, 187] on div at bounding box center [192, 188] width 11 height 11
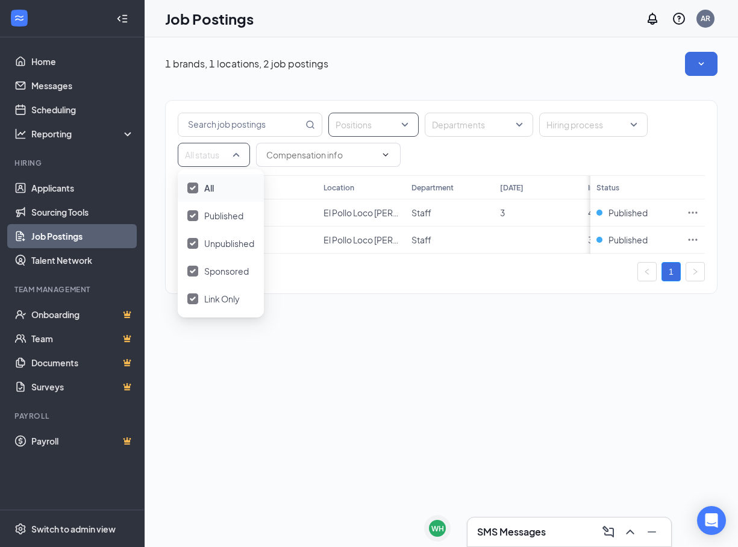
click at [410, 121] on div "Positions" at bounding box center [373, 125] width 90 height 24
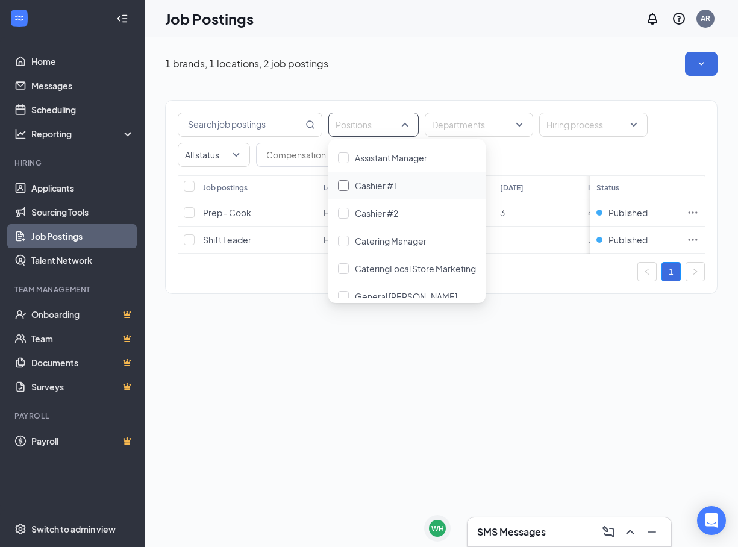
click at [344, 186] on div at bounding box center [343, 185] width 11 height 11
click at [294, 339] on div "Positions (1) Departments Hiring process All status Job postings Location Depar…" at bounding box center [441, 220] width 553 height 240
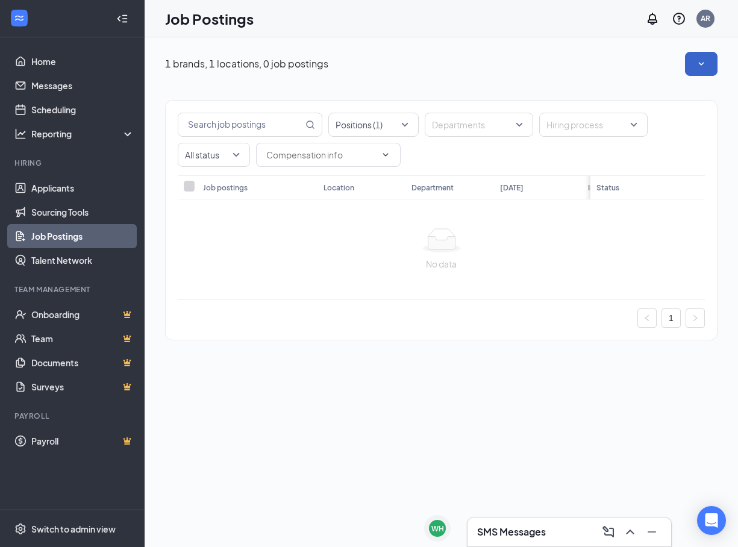
click at [694, 55] on button "button" at bounding box center [701, 64] width 33 height 24
drag, startPoint x: 654, startPoint y: 213, endPoint x: 663, endPoint y: 236, distance: 24.4
click at [654, 213] on div "No data" at bounding box center [441, 249] width 527 height 100
click at [124, 19] on icon "Collapse" at bounding box center [124, 18] width 5 height 8
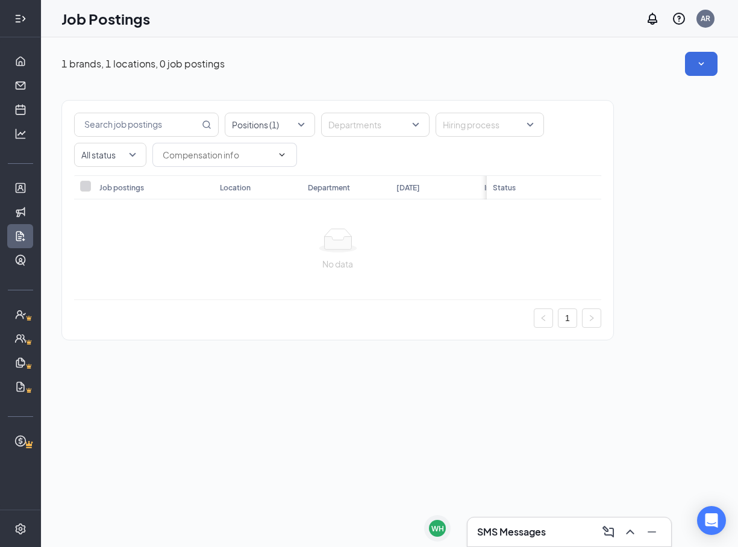
click at [16, 16] on icon "Expand" at bounding box center [20, 19] width 12 height 12
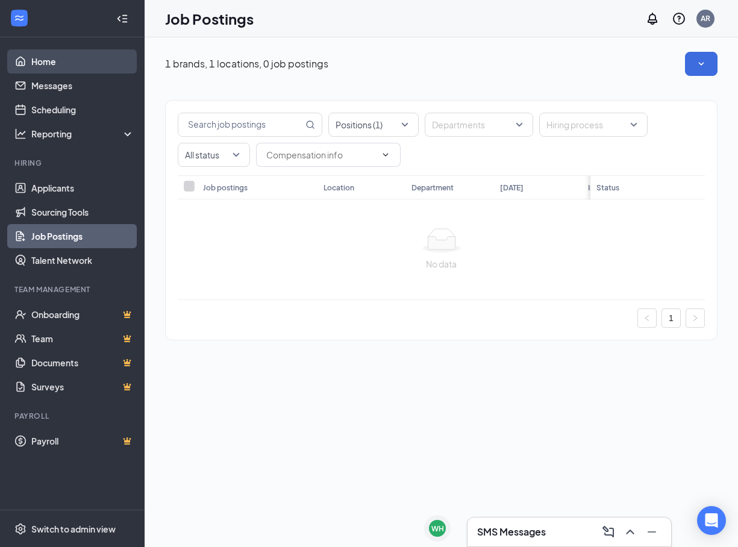
click at [35, 59] on link "Home" at bounding box center [82, 61] width 103 height 24
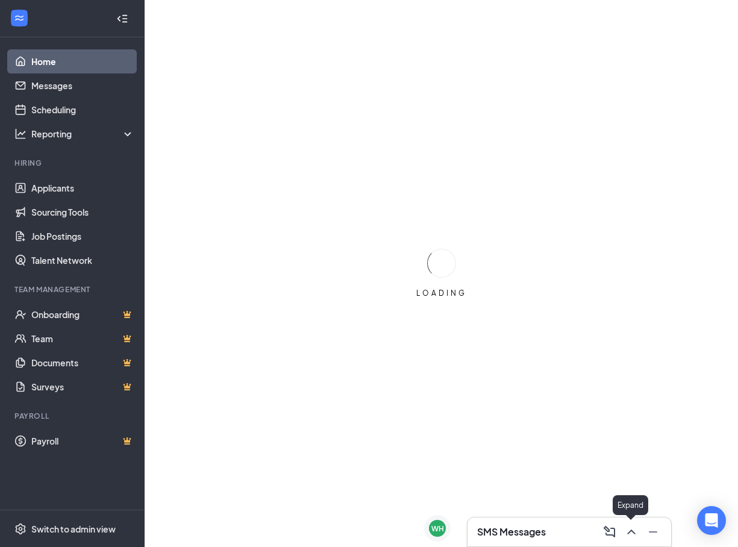
click at [629, 534] on icon "ChevronUp" at bounding box center [631, 532] width 14 height 14
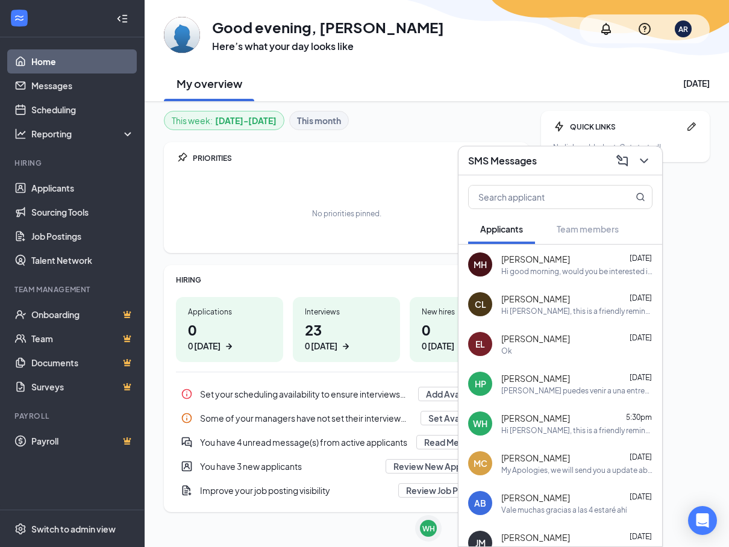
click at [596, 273] on div "Hi good morning, would you be interested in coming in for a in person interview…" at bounding box center [576, 271] width 151 height 10
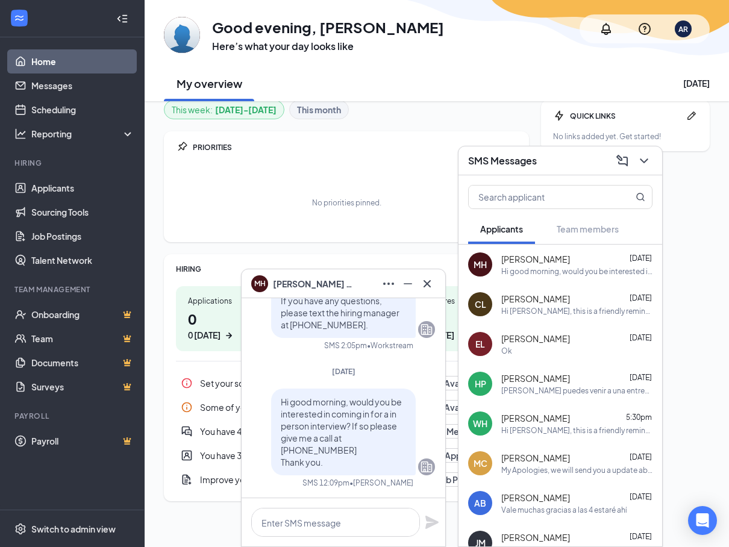
scroll to position [13, 0]
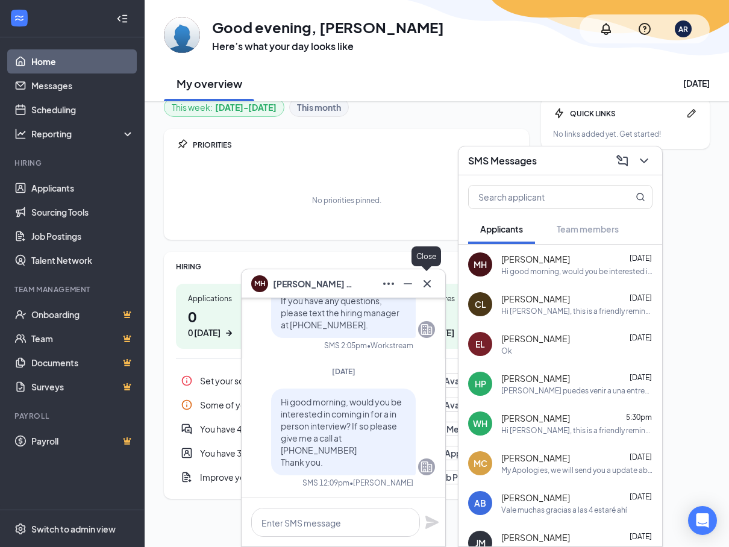
click at [428, 278] on icon "Cross" at bounding box center [427, 284] width 14 height 14
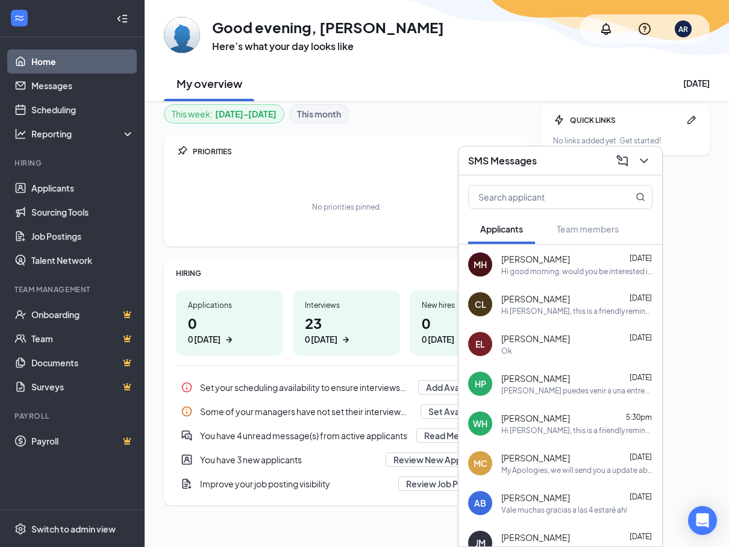
scroll to position [0, 0]
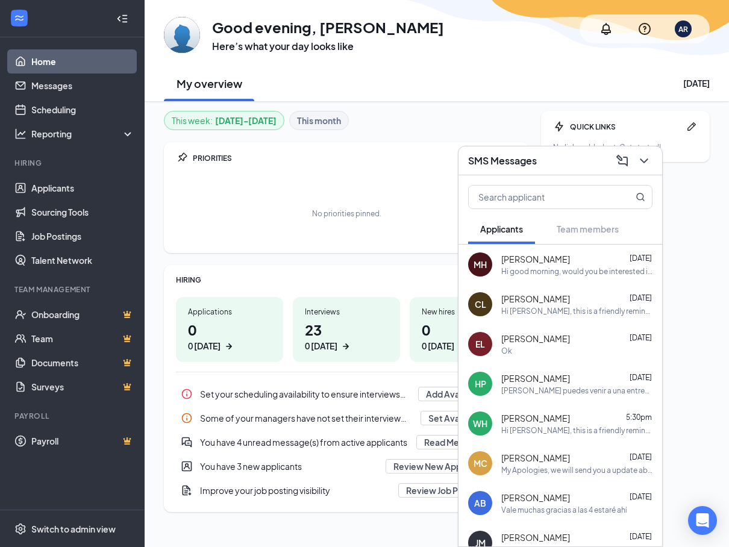
click at [580, 315] on div "Hi [PERSON_NAME], this is a friendly reminder. Your meeting with El Pollo Loco …" at bounding box center [576, 311] width 151 height 10
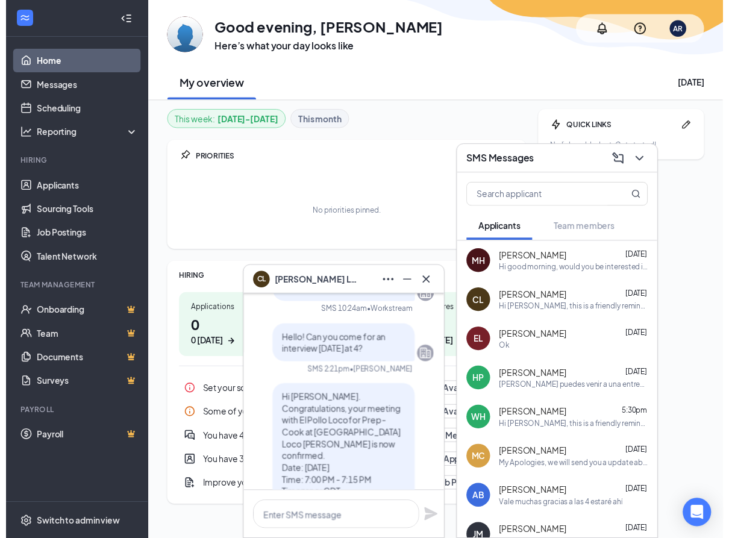
scroll to position [-362, 0]
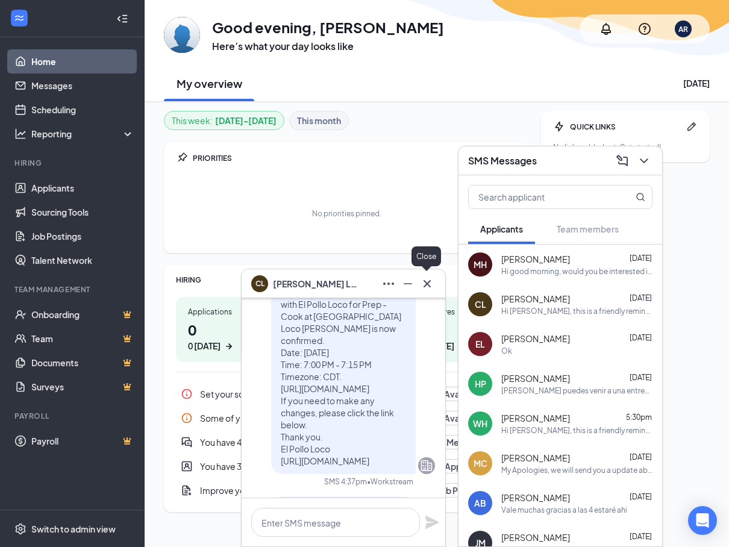
click at [427, 277] on icon "Cross" at bounding box center [427, 284] width 14 height 14
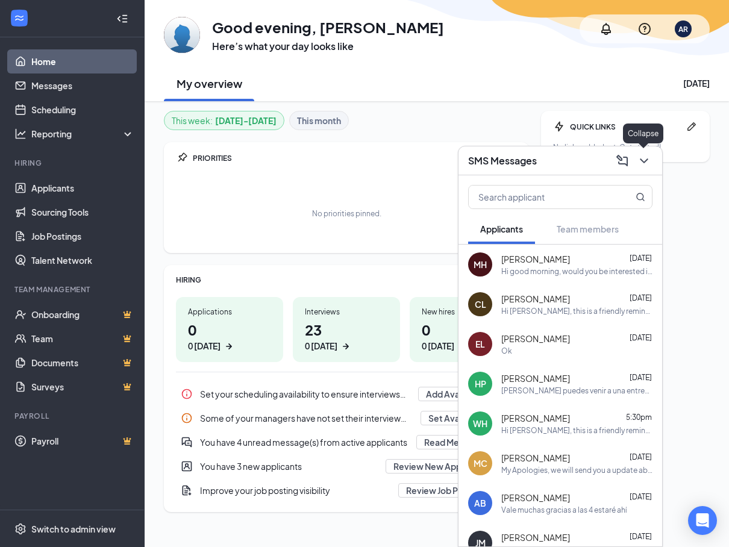
click at [641, 162] on icon "ChevronDown" at bounding box center [644, 161] width 14 height 14
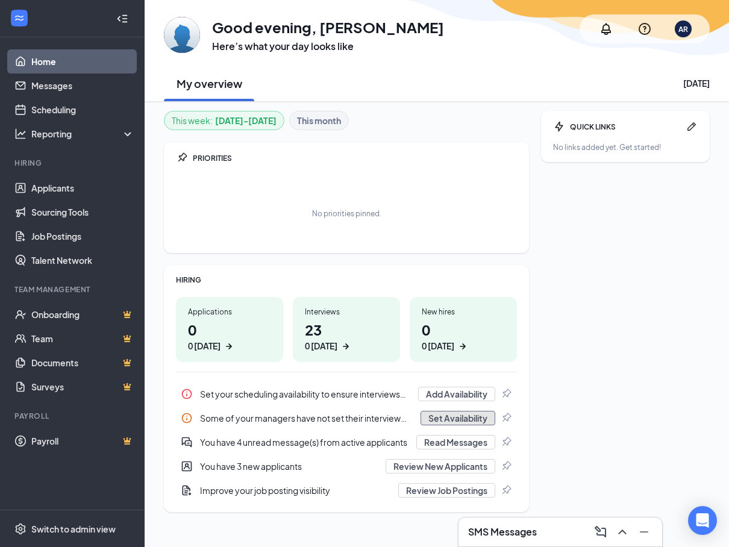
click at [452, 419] on button "Set Availability" at bounding box center [458, 418] width 75 height 14
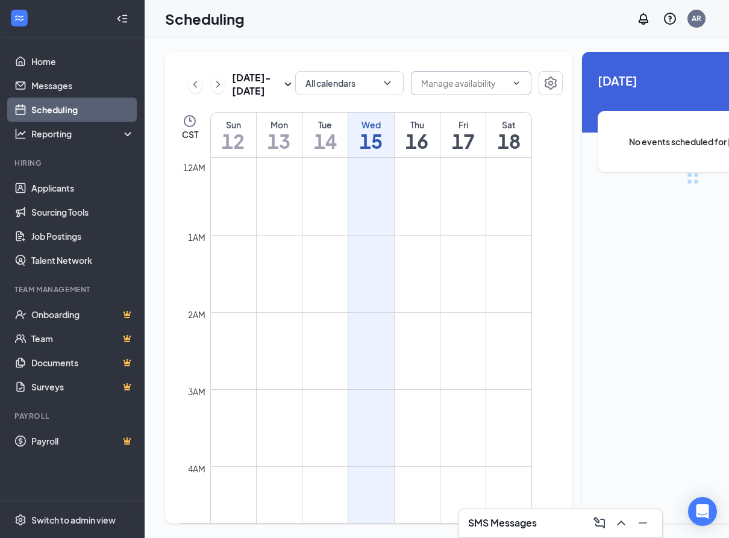
scroll to position [592, 0]
